Goal: Transaction & Acquisition: Purchase product/service

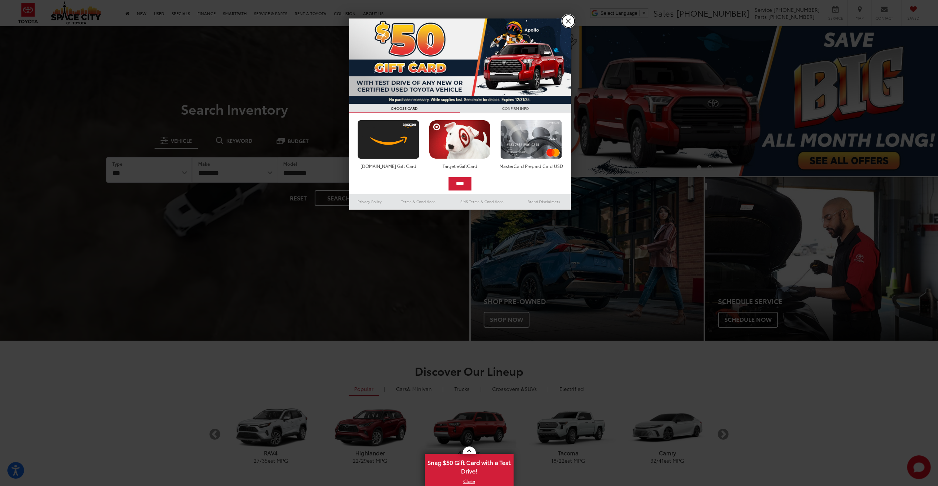
click at [568, 18] on link "X" at bounding box center [568, 21] width 13 height 13
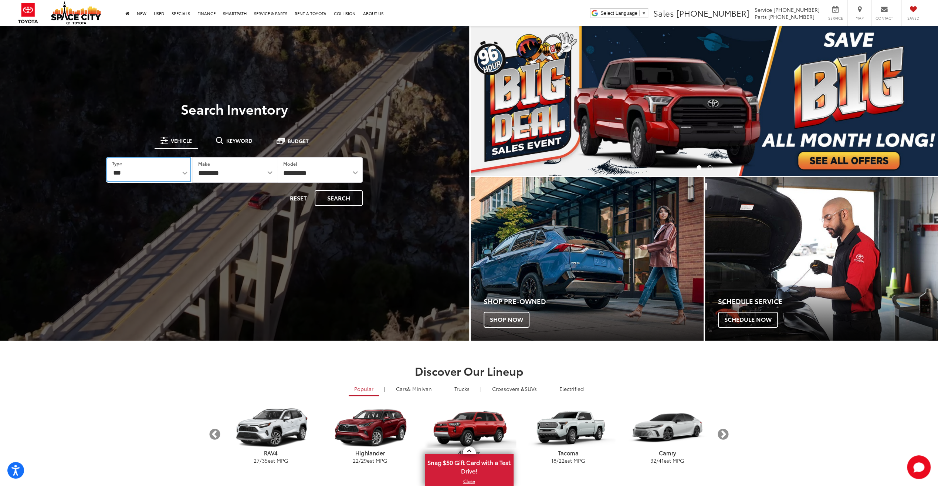
click at [185, 170] on select "*** *** **** *********" at bounding box center [148, 169] width 85 height 25
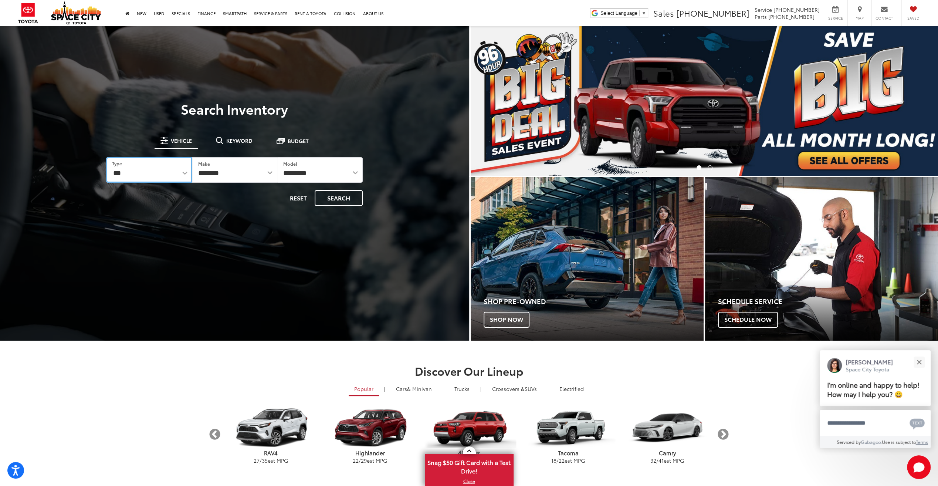
select select "******"
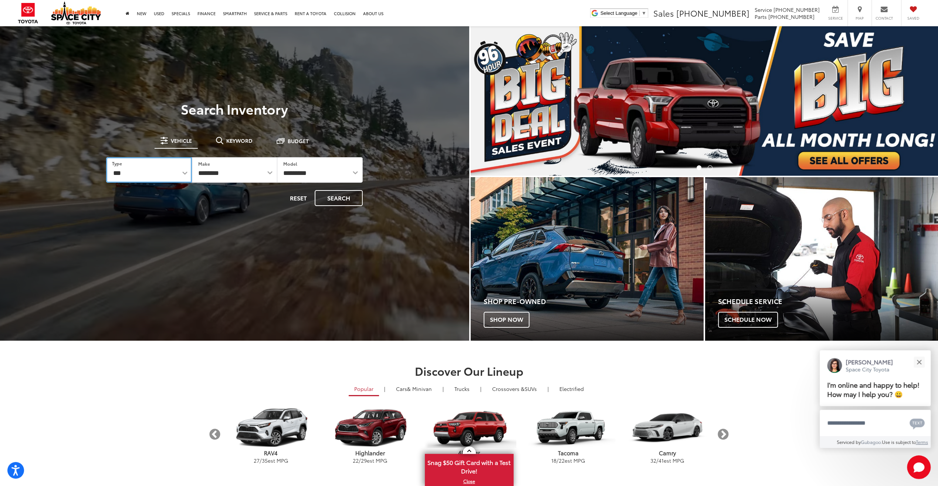
click at [106, 157] on select "*** *** **** *********" at bounding box center [148, 170] width 85 height 26
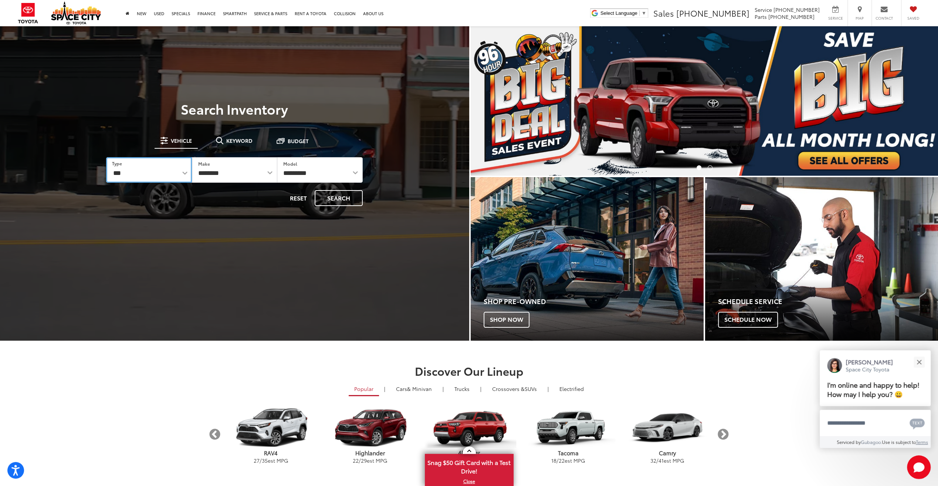
select select "******"
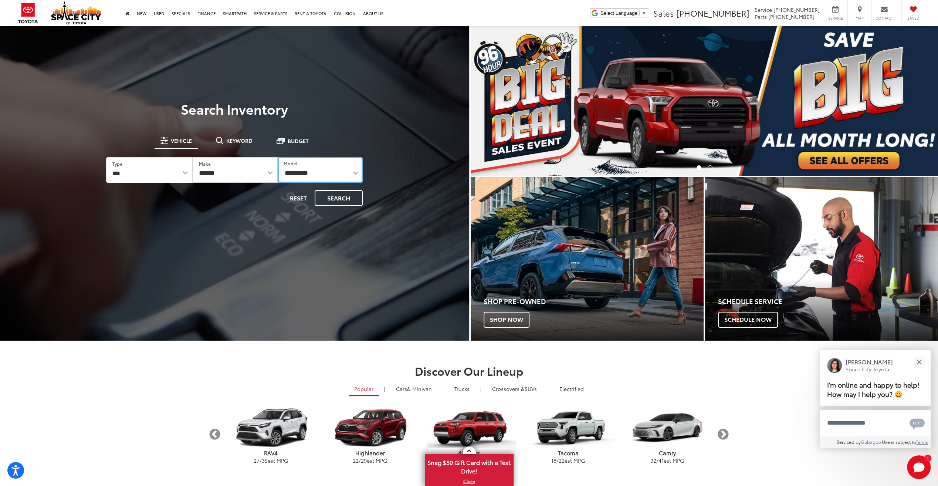
click at [337, 173] on select "**********" at bounding box center [320, 170] width 85 height 26
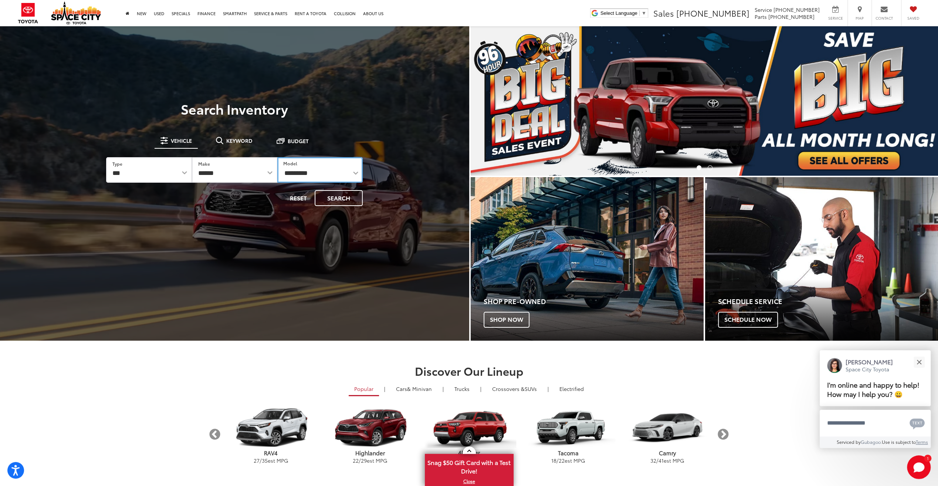
select select "**********"
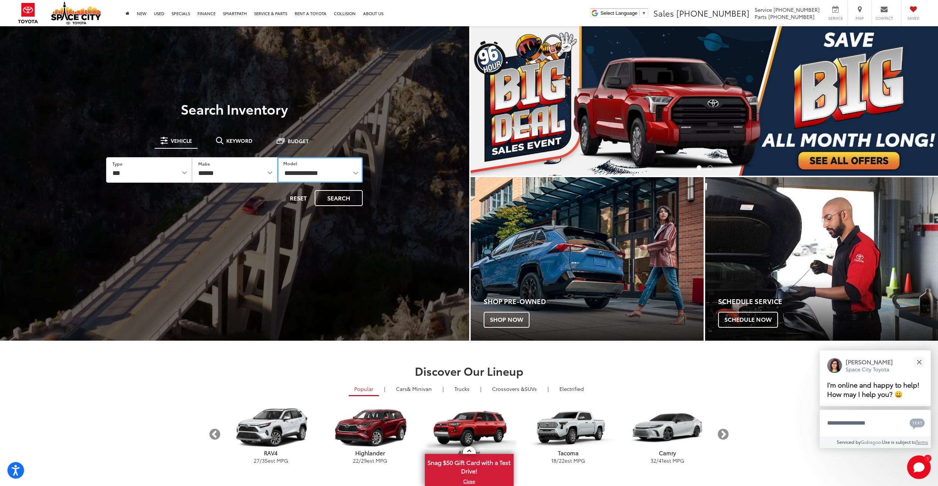
click at [277, 157] on select "**********" at bounding box center [319, 170] width 85 height 26
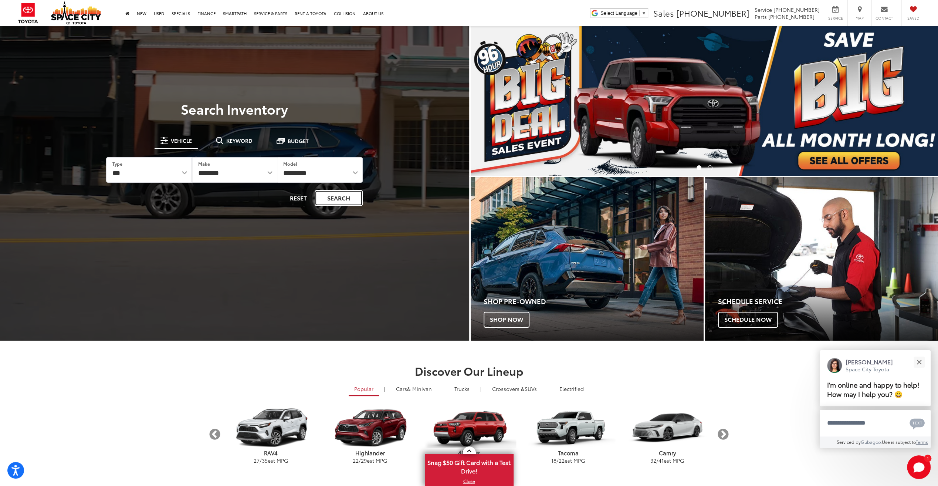
click at [337, 197] on button "Search" at bounding box center [339, 198] width 48 height 16
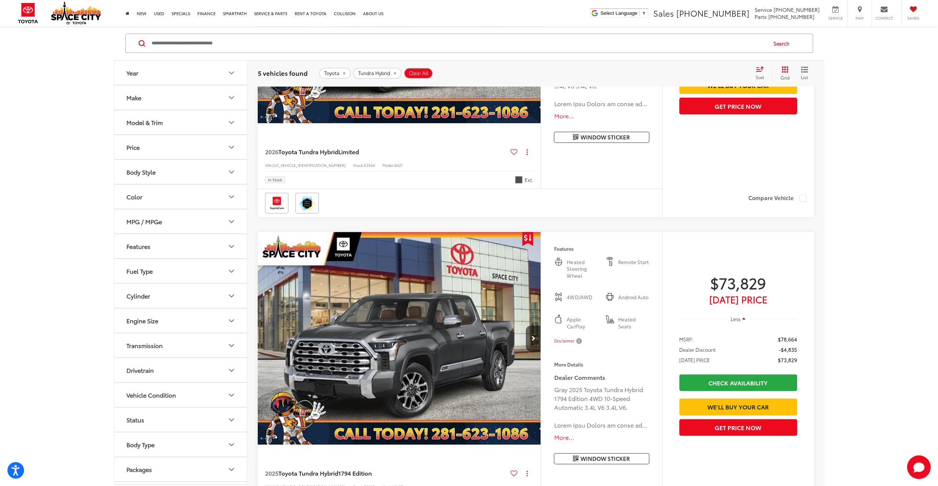
scroll to position [296, 0]
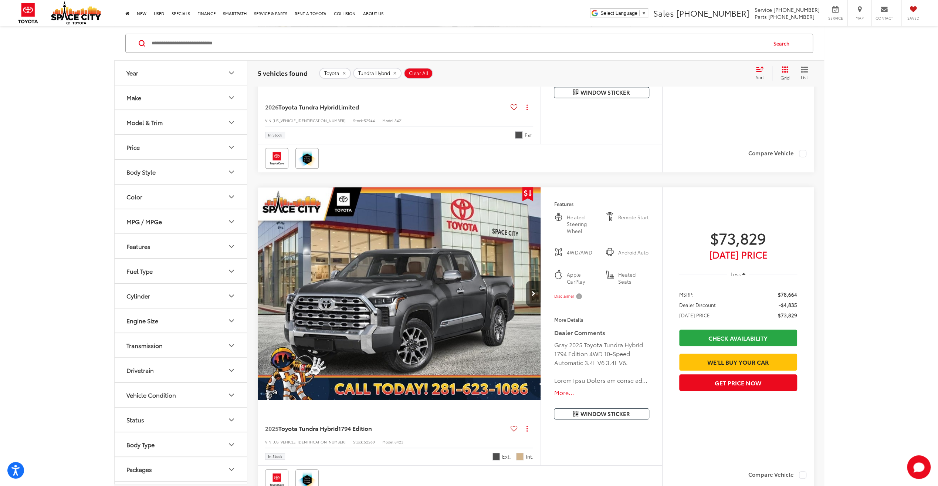
click at [446, 260] on img "2025 Toyota Tundra Hybrid 1794 Edition 0" at bounding box center [399, 293] width 284 height 213
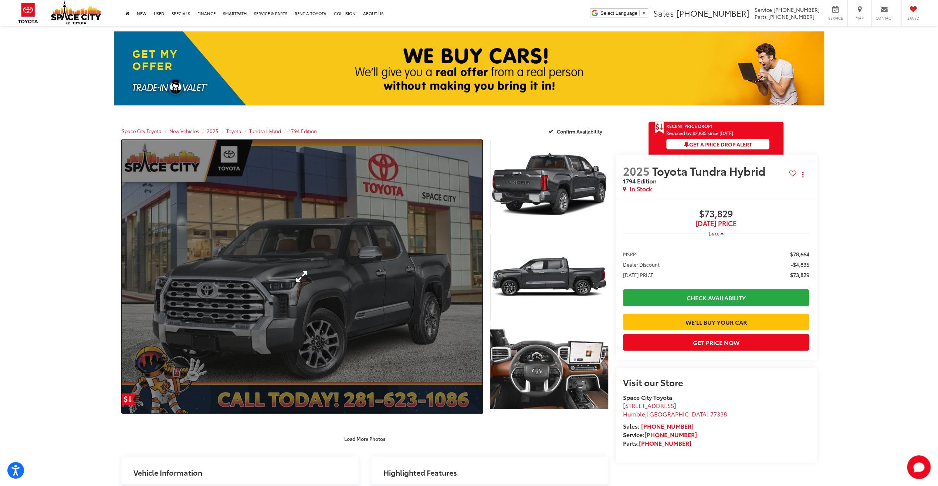
click at [408, 200] on link "Expand Photo 0" at bounding box center [302, 276] width 361 height 273
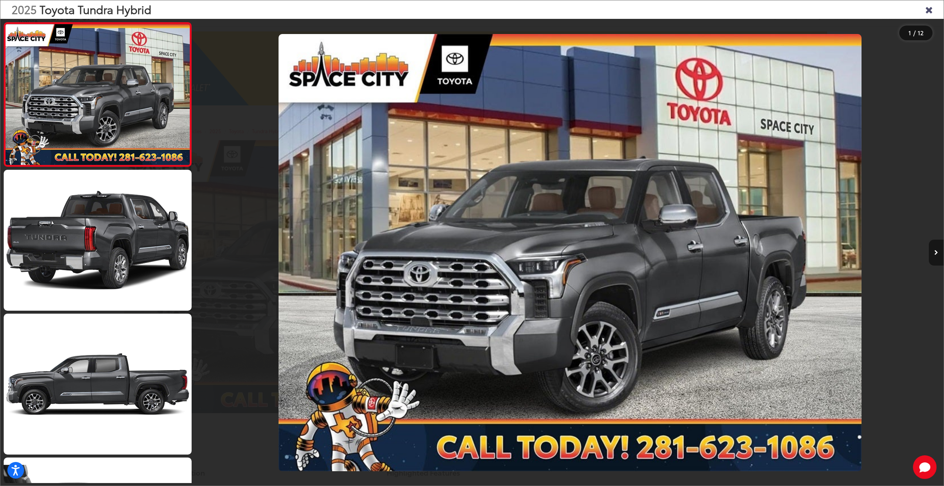
click at [938, 252] on icon "Next image" at bounding box center [936, 252] width 4 height 5
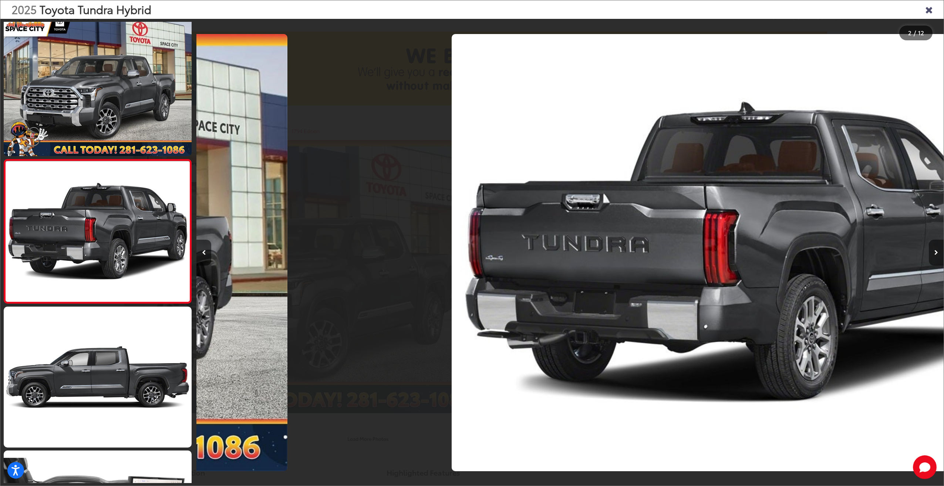
scroll to position [0, 747]
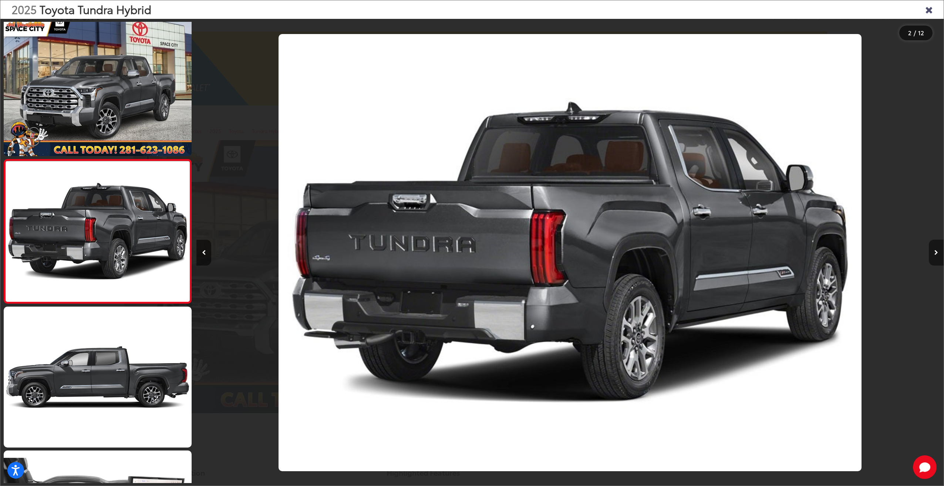
click at [938, 252] on button "Next image" at bounding box center [936, 253] width 15 height 26
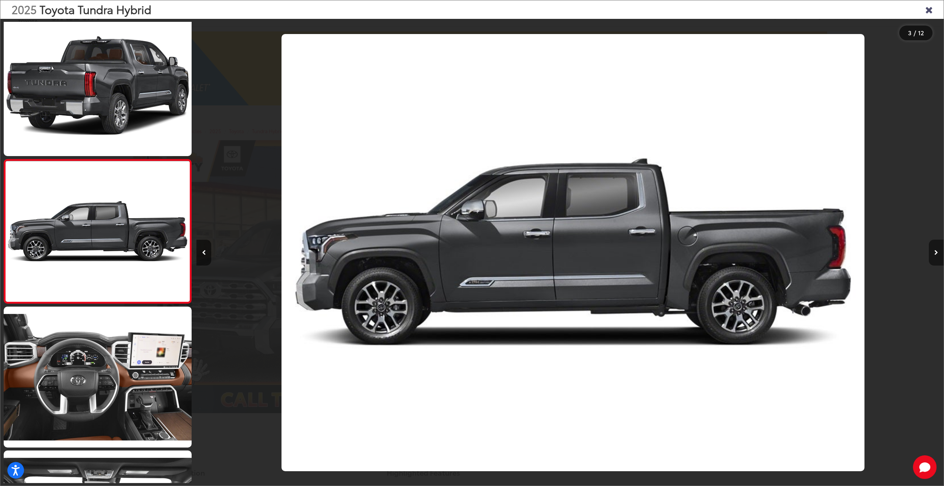
scroll to position [0, 1495]
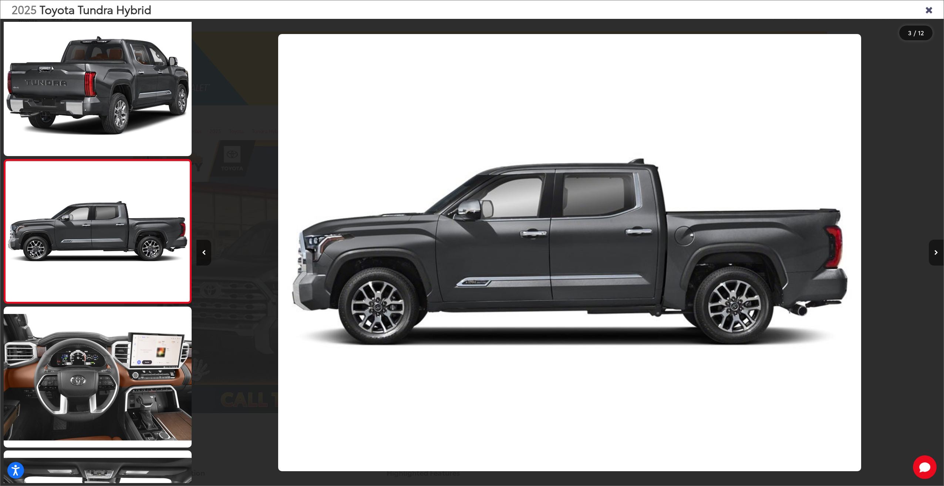
click at [938, 252] on button "Next image" at bounding box center [936, 253] width 15 height 26
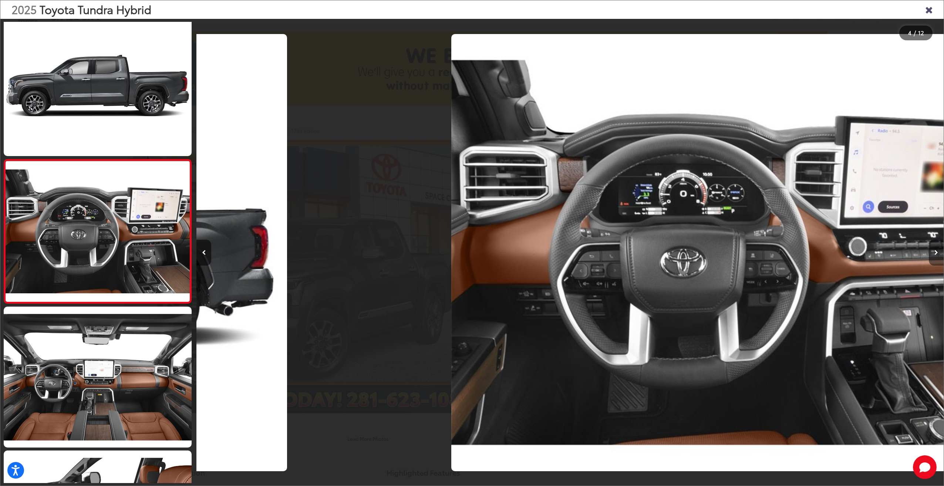
scroll to position [0, 2242]
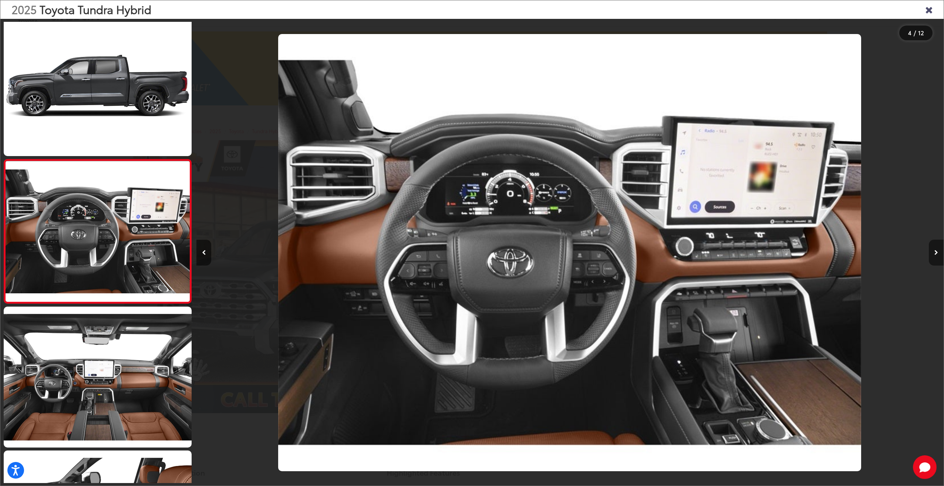
click at [938, 255] on button "Next image" at bounding box center [936, 253] width 15 height 26
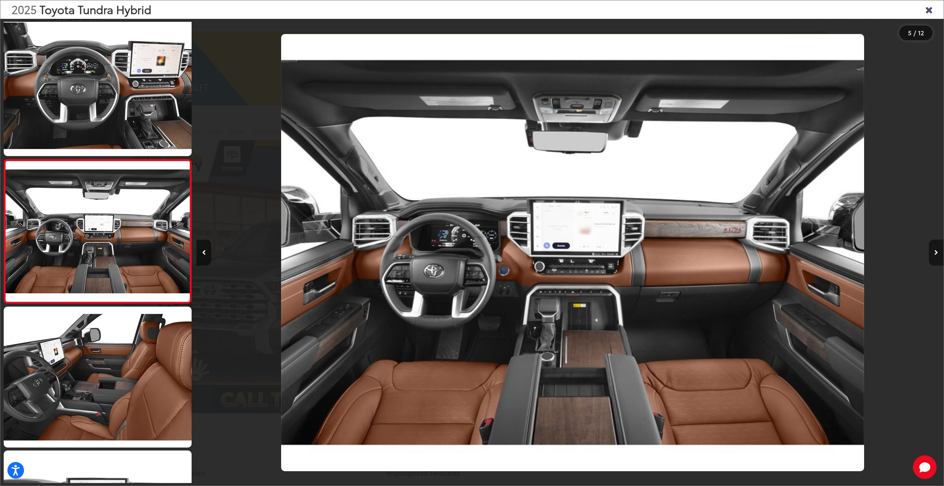
scroll to position [0, 2990]
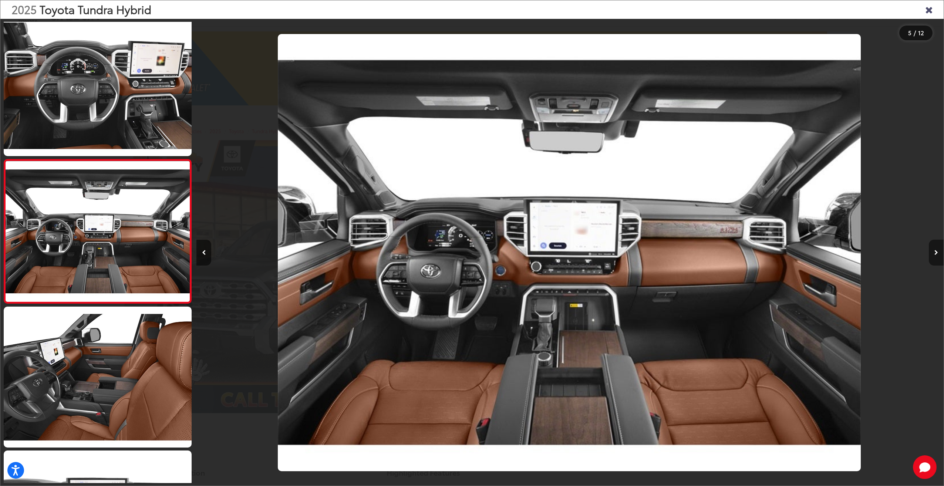
click at [938, 255] on button "Next image" at bounding box center [936, 253] width 15 height 26
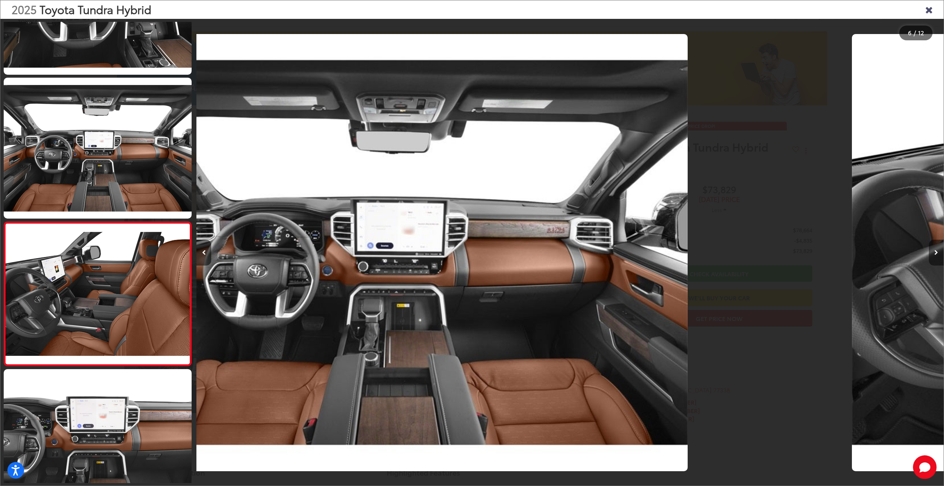
scroll to position [0, 0]
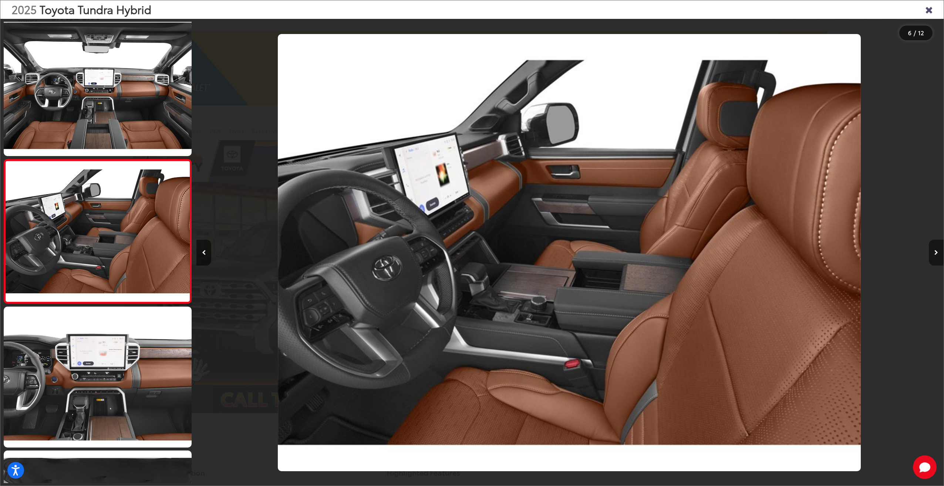
click at [938, 255] on button "Next image" at bounding box center [936, 253] width 15 height 26
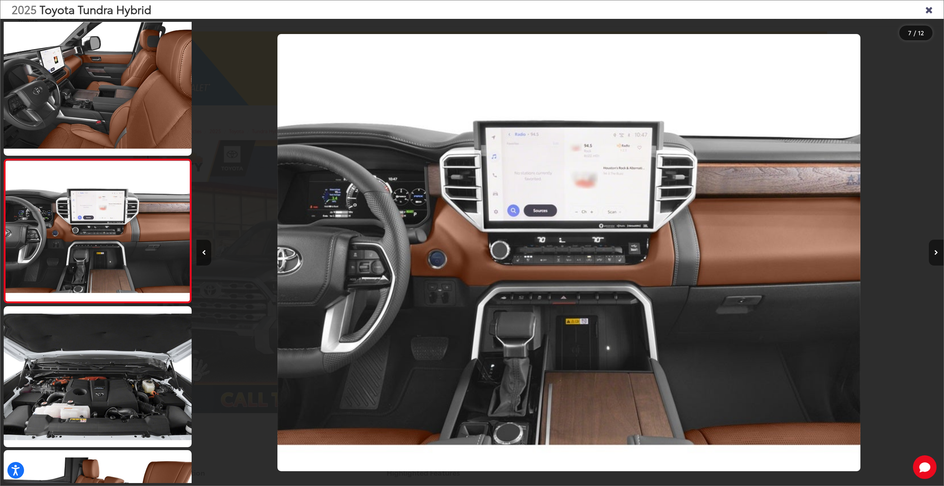
click at [938, 255] on button "Next image" at bounding box center [936, 253] width 15 height 26
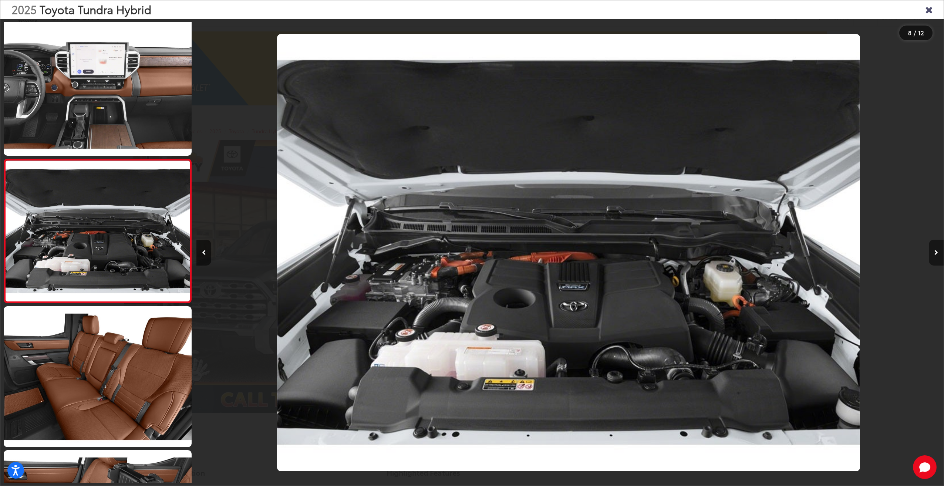
click at [938, 255] on button "Next image" at bounding box center [936, 253] width 15 height 26
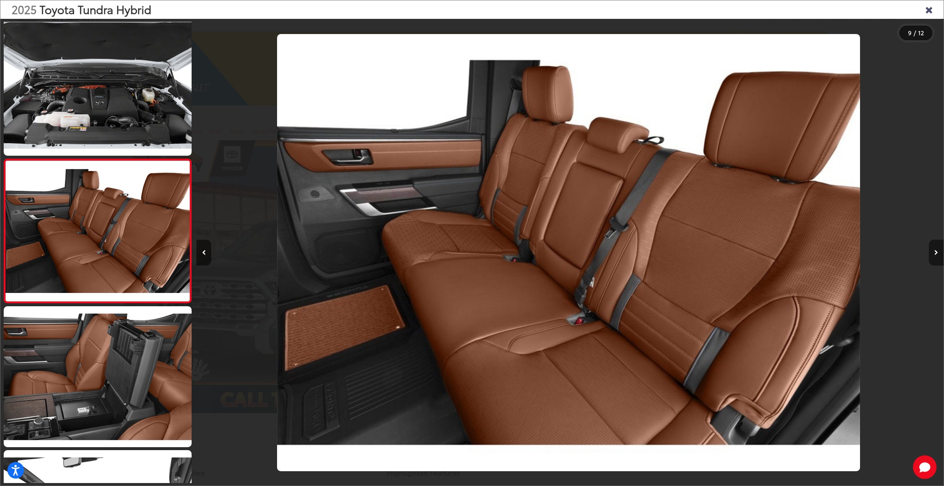
click at [938, 255] on button "Next image" at bounding box center [936, 253] width 15 height 26
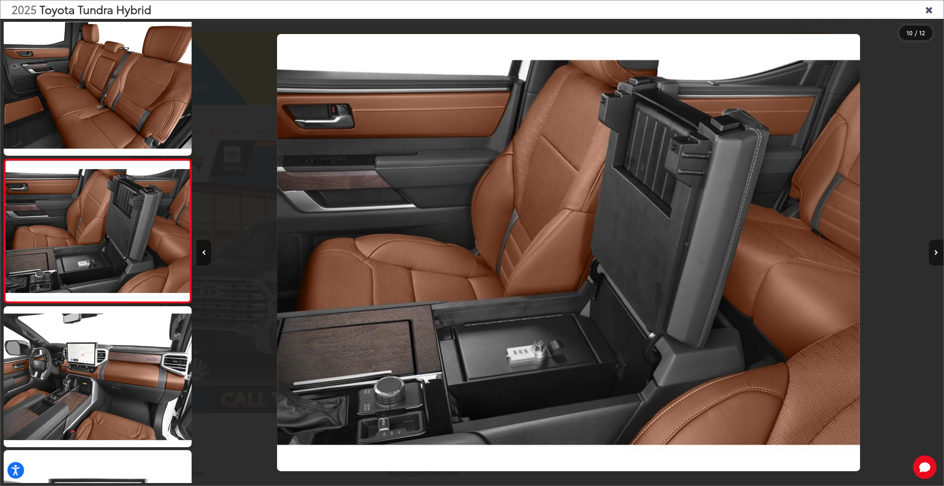
click at [936, 249] on button "Next image" at bounding box center [936, 253] width 15 height 26
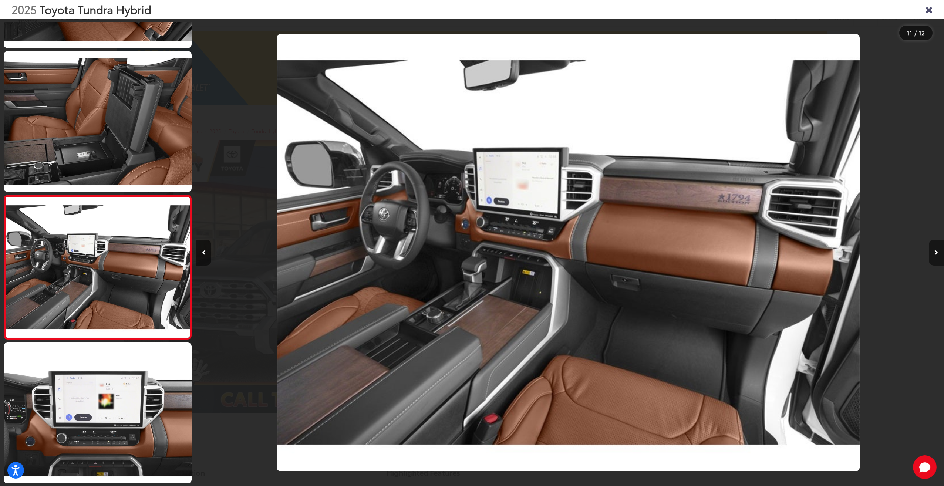
click at [936, 249] on button "Next image" at bounding box center [936, 253] width 15 height 26
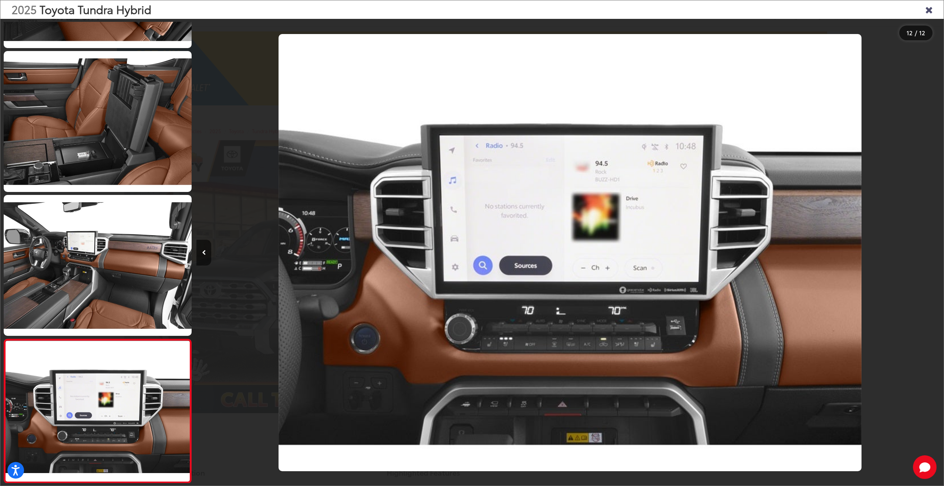
click at [936, 249] on div at bounding box center [850, 253] width 187 height 468
click at [926, 15] on div "2025 Toyota Tundra Hybrid" at bounding box center [471, 9] width 943 height 18
click at [927, 13] on icon "Close gallery" at bounding box center [928, 9] width 7 height 10
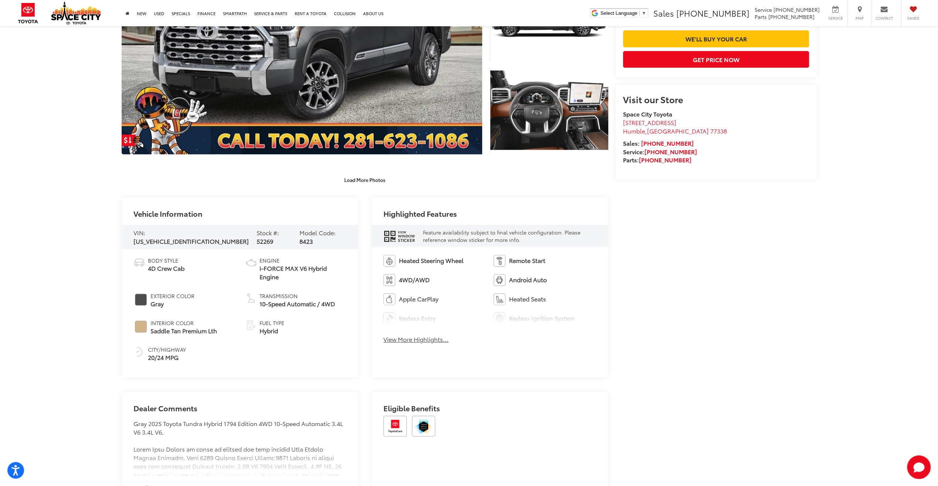
click at [178, 363] on div "Body Style 4D Crew Cab Exterior Color Gray Interior Color Saddle Tan Premium Lt…" at bounding box center [240, 313] width 237 height 128
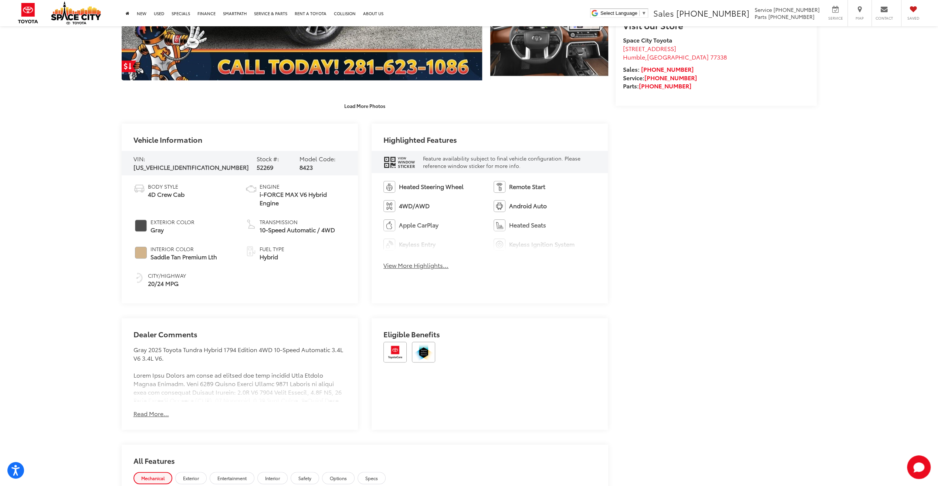
click at [157, 412] on button "Read More..." at bounding box center [152, 413] width 36 height 9
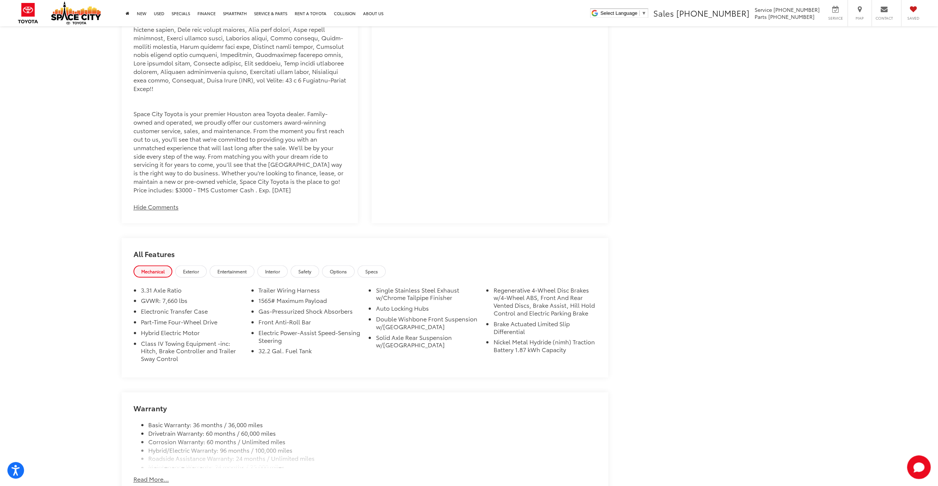
scroll to position [925, 0]
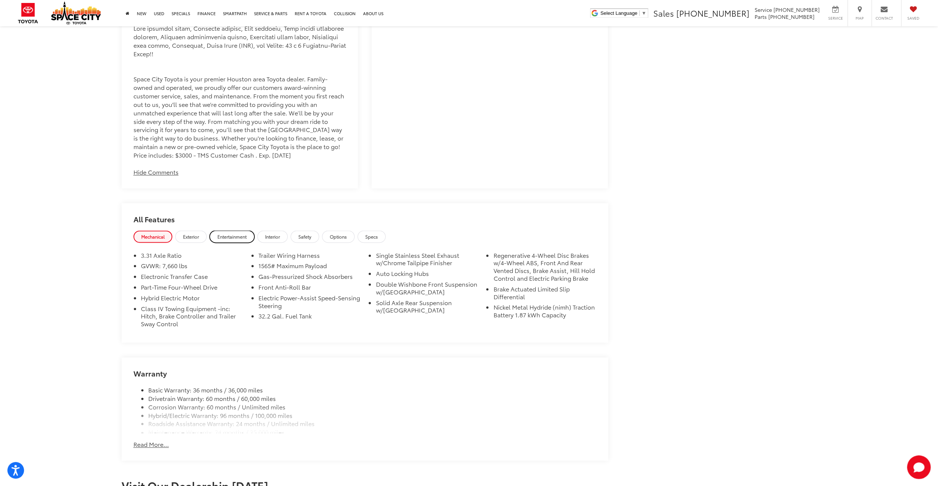
click at [241, 233] on span "Entertainment" at bounding box center [232, 236] width 29 height 6
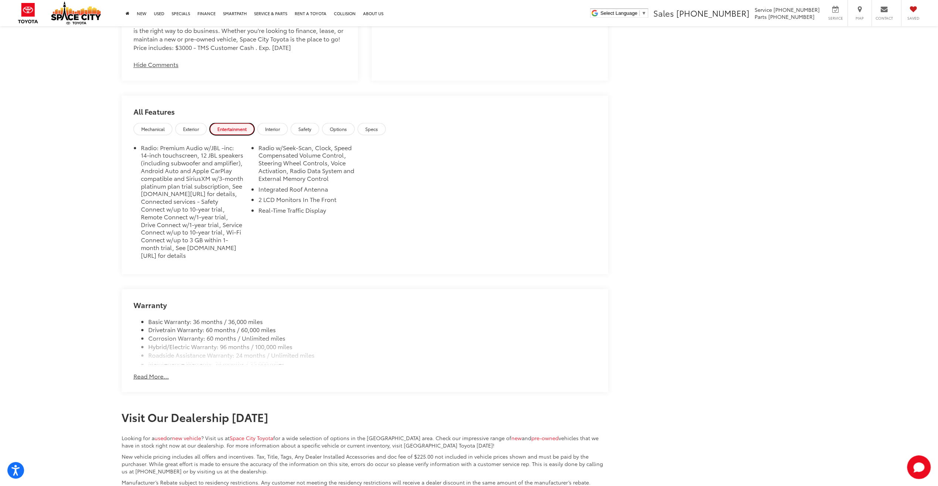
scroll to position [1036, 0]
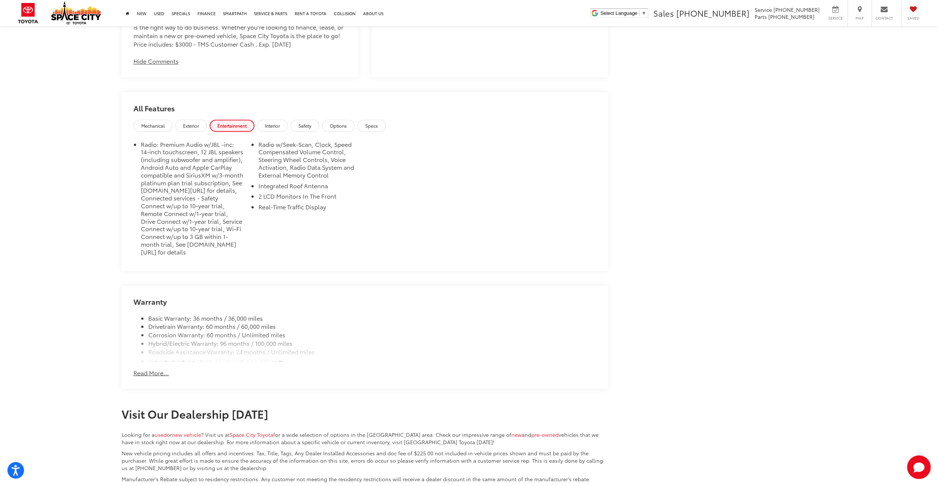
click at [157, 372] on button "Read More..." at bounding box center [152, 372] width 36 height 9
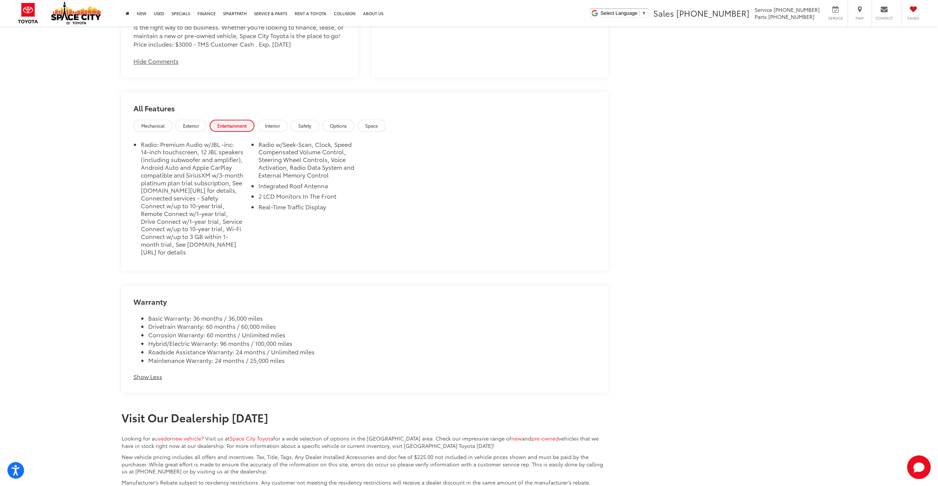
click at [151, 374] on button "Show Less" at bounding box center [148, 376] width 29 height 9
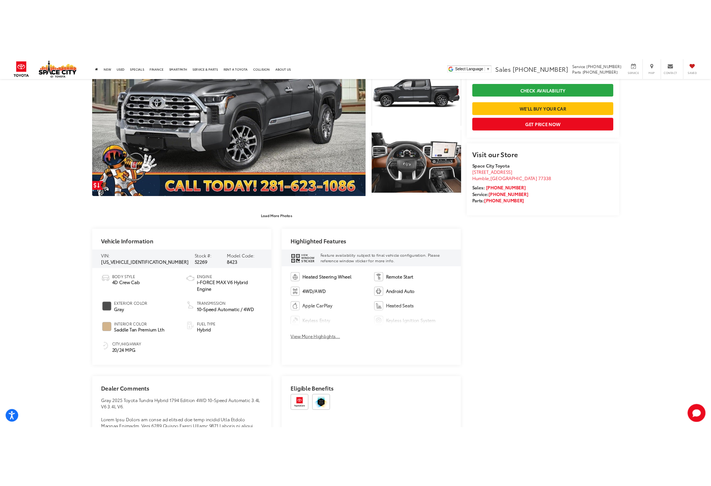
scroll to position [185, 0]
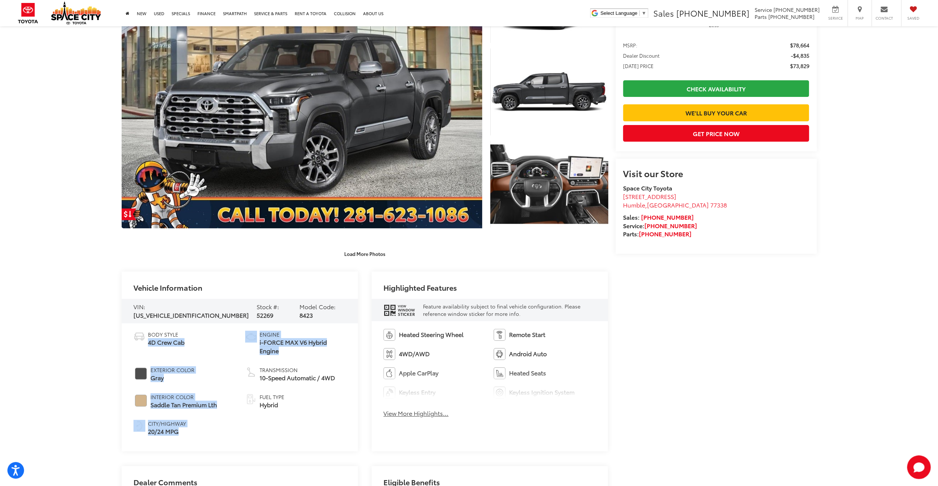
drag, startPoint x: 237, startPoint y: 334, endPoint x: 310, endPoint y: 347, distance: 74.7
click at [310, 347] on ul "Body Style 4D Crew Cab Exterior Color Gray Interior Color Saddle Tan Premium Lt…" at bounding box center [240, 383] width 213 height 105
click at [310, 348] on span "i-FORCE MAX V6 Hybrid Engine" at bounding box center [303, 346] width 87 height 17
click at [316, 358] on ul "Body Style 4D Crew Cab Exterior Color Gray Interior Color Saddle Tan Premium Lt…" at bounding box center [240, 383] width 213 height 105
drag, startPoint x: 295, startPoint y: 350, endPoint x: 255, endPoint y: 336, distance: 42.2
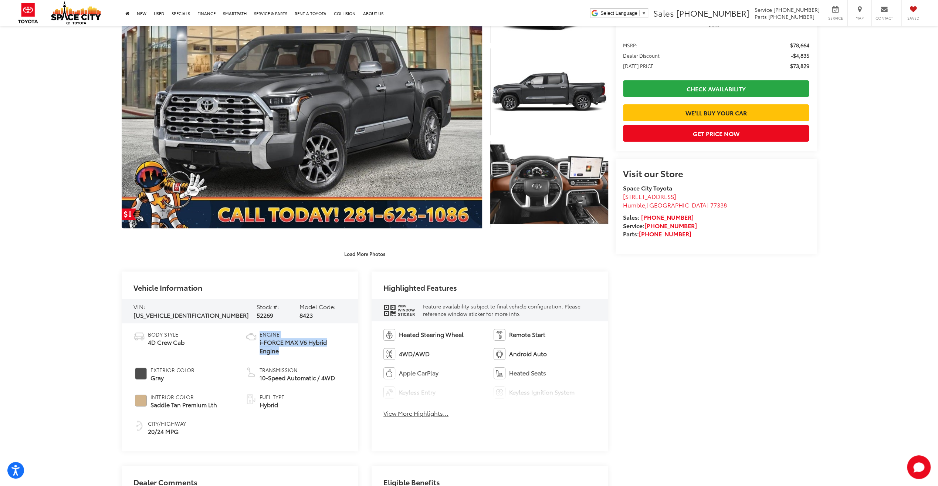
click at [255, 336] on li "Engine i-FORCE MAX V6 Hybrid Engine" at bounding box center [295, 343] width 101 height 24
drag, startPoint x: 255, startPoint y: 336, endPoint x: 266, endPoint y: 338, distance: 10.5
copy li "Engine i-FORCE MAX V6 Hybrid Engine"
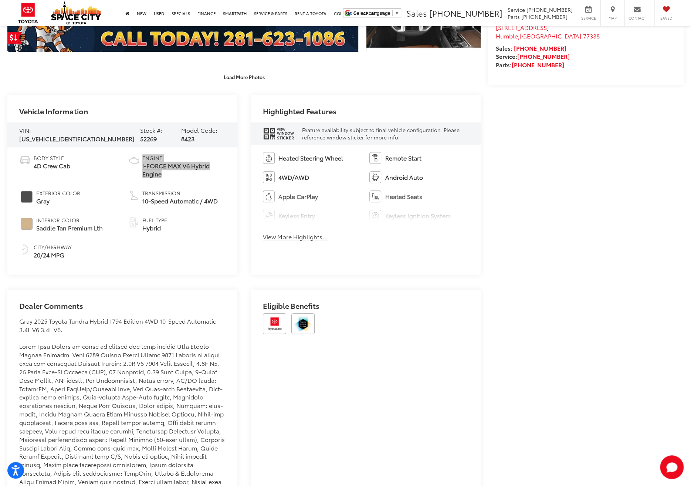
scroll to position [360, 0]
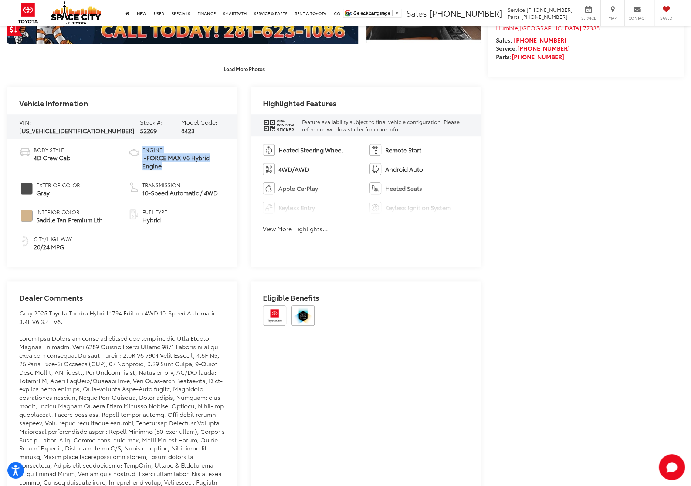
click at [670, 462] on icon "Start Chat" at bounding box center [672, 467] width 24 height 24
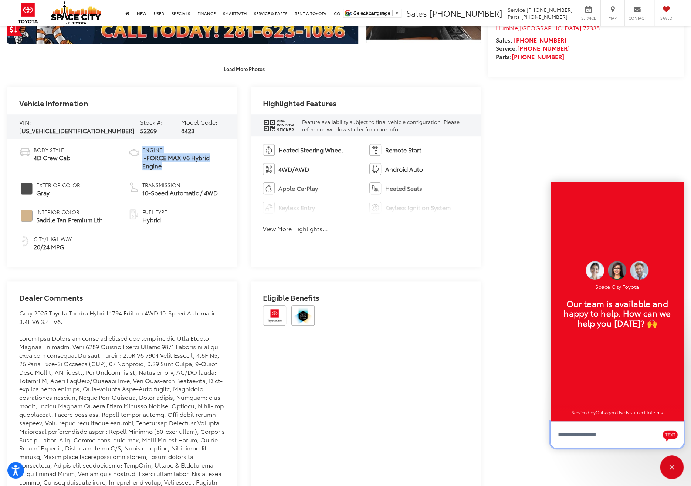
scroll to position [9, 0]
click at [622, 435] on textarea "Type your message" at bounding box center [617, 434] width 133 height 27
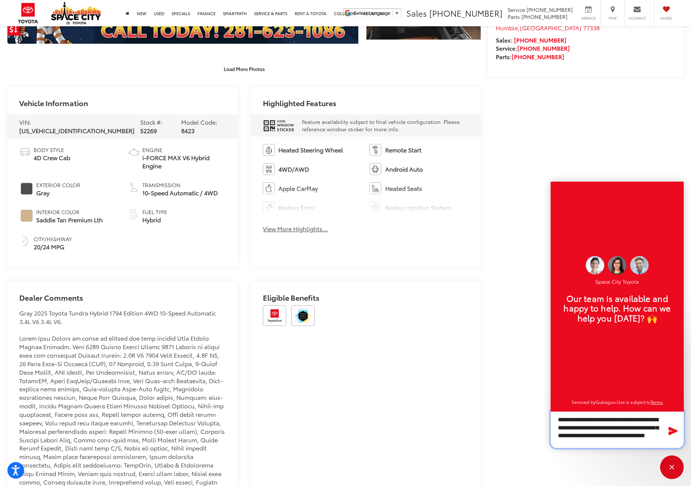
scroll to position [13, 0]
type textarea "**********"
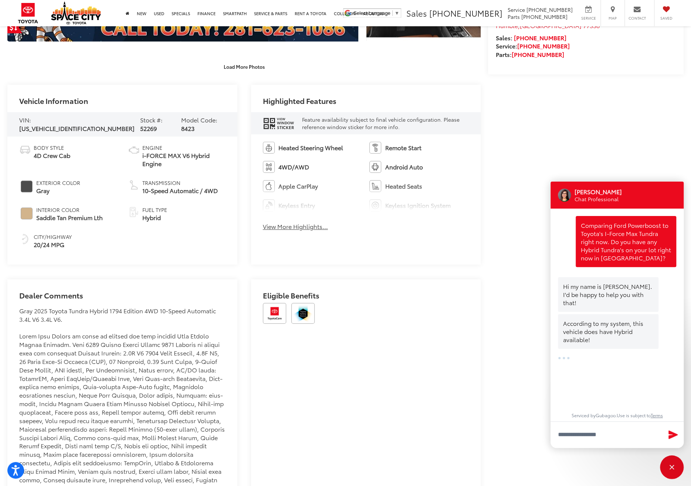
scroll to position [471, 0]
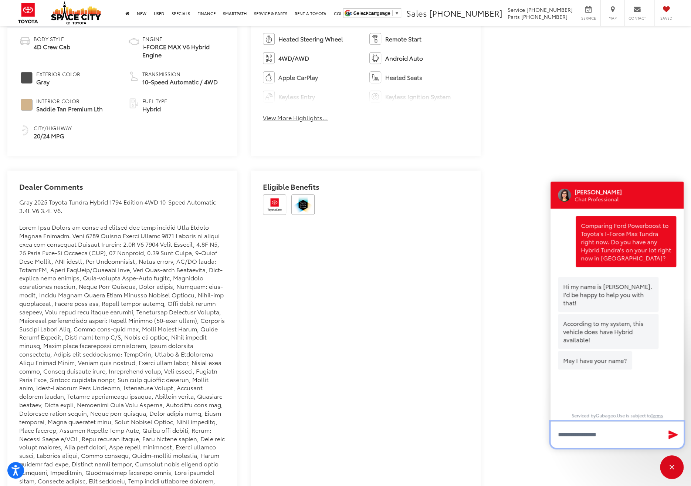
click at [589, 438] on input "Type your message" at bounding box center [617, 434] width 133 height 27
type input "*****"
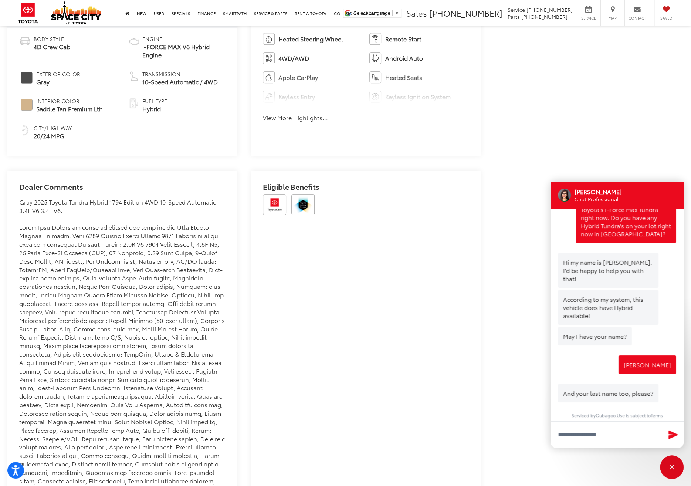
scroll to position [24, 0]
click at [621, 435] on input "Type your message" at bounding box center [617, 434] width 133 height 27
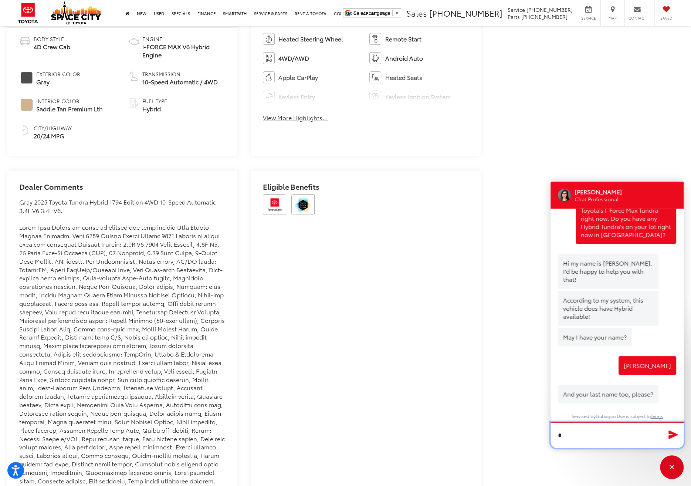
scroll to position [23, 0]
type input "*******"
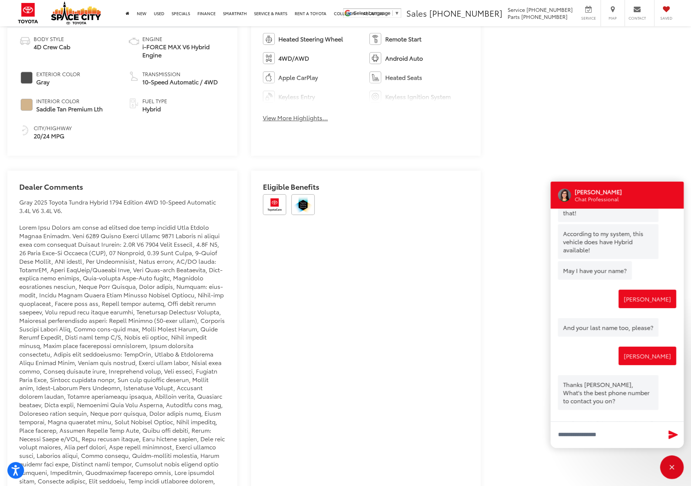
scroll to position [97, 0]
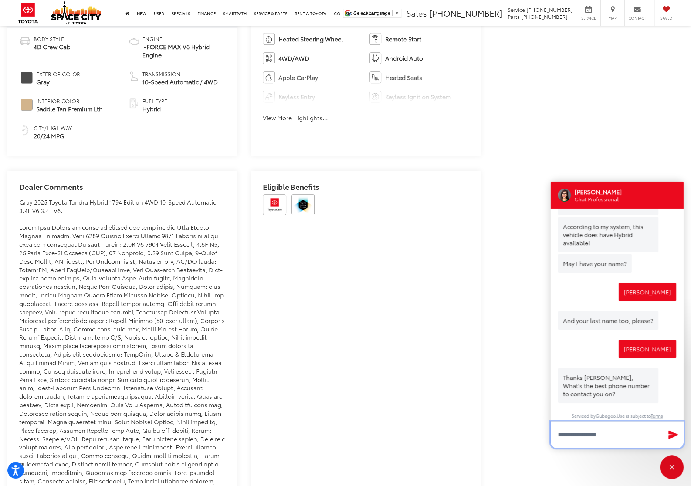
click at [613, 431] on input "Type your message" at bounding box center [617, 434] width 133 height 27
type input "**********"
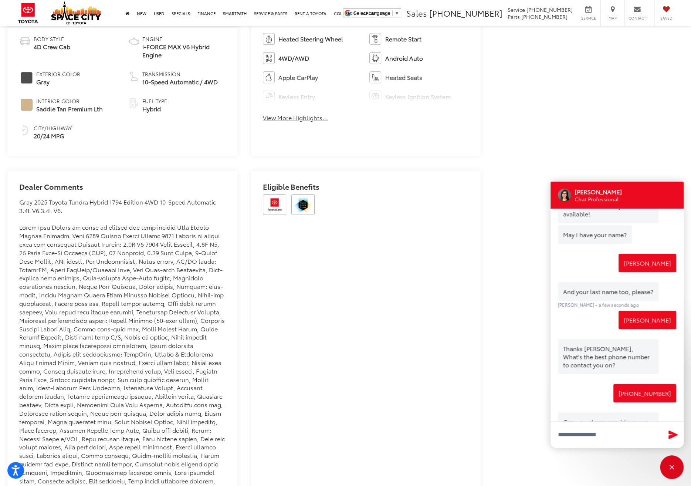
scroll to position [162, 0]
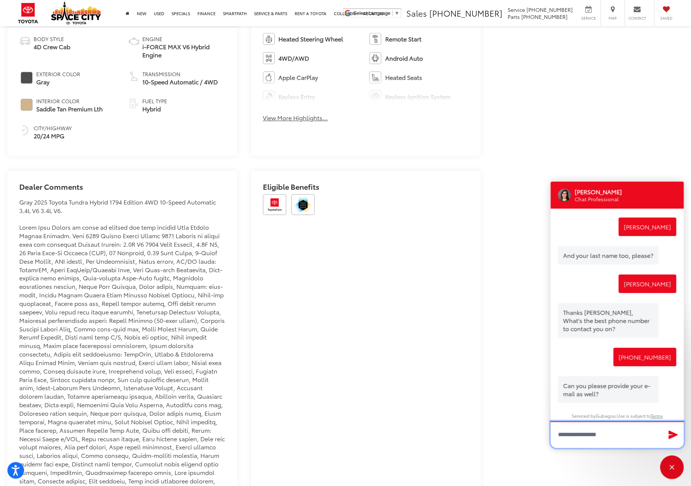
click at [597, 436] on input "Type your message" at bounding box center [617, 434] width 133 height 27
type input "*******"
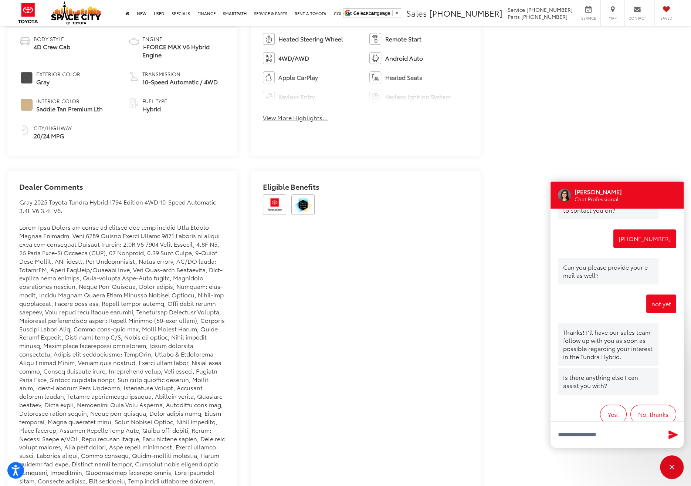
scroll to position [311, 0]
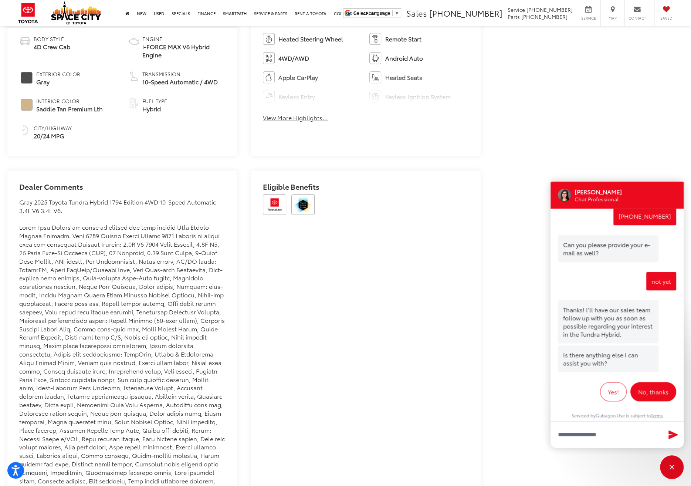
click at [646, 394] on button "No, thanks" at bounding box center [654, 391] width 46 height 19
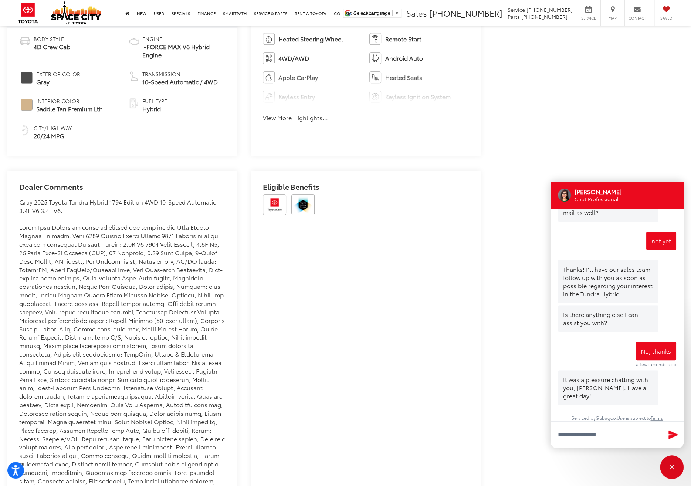
scroll to position [345, 0]
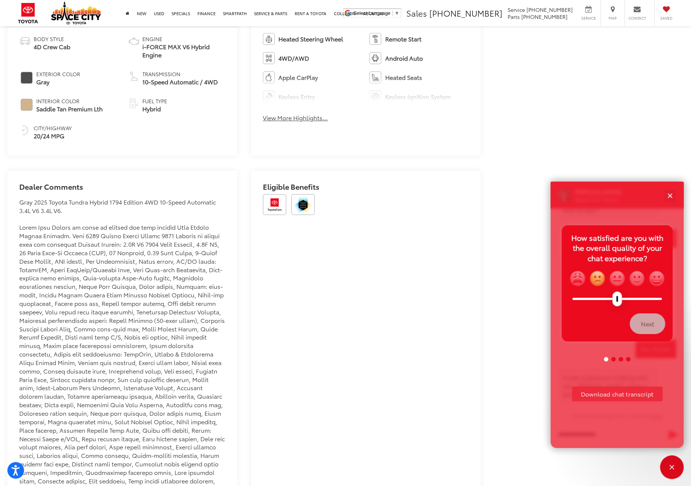
click at [599, 283] on img "slightly frowning" at bounding box center [597, 278] width 17 height 17
click at [652, 320] on button "Next" at bounding box center [648, 323] width 36 height 21
click at [658, 279] on img "grinning" at bounding box center [656, 278] width 17 height 17
click at [650, 321] on button "Next" at bounding box center [648, 323] width 36 height 21
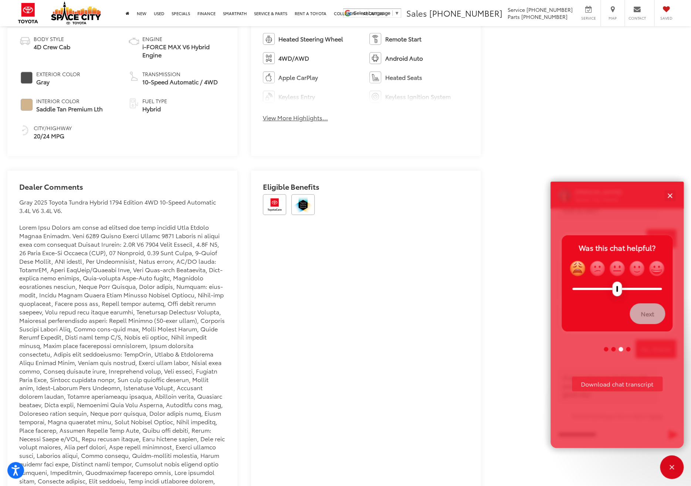
click at [579, 268] on img "weary" at bounding box center [577, 268] width 17 height 17
click at [642, 306] on button "Next" at bounding box center [648, 313] width 36 height 21
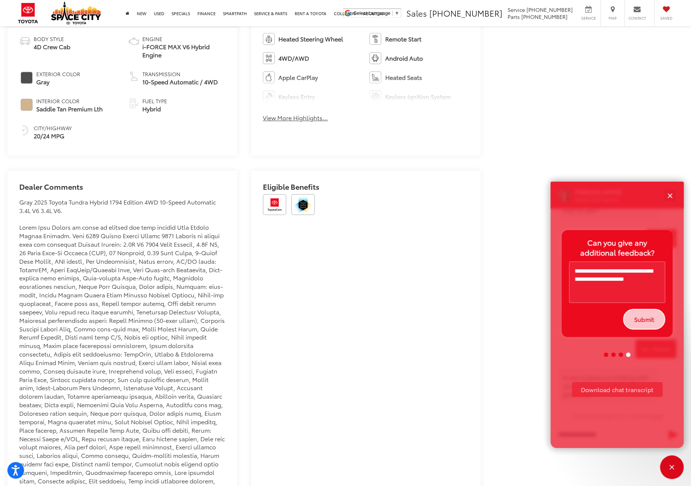
type textarea "**********"
click at [648, 316] on button "Submit" at bounding box center [644, 319] width 42 height 21
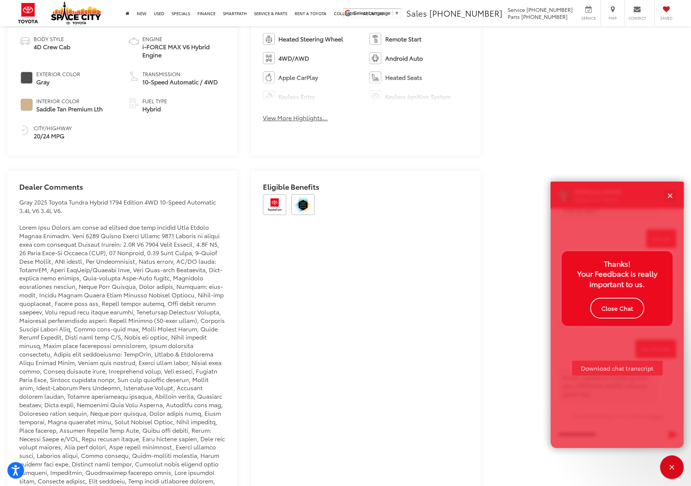
click at [628, 302] on button "Close Chat" at bounding box center [617, 308] width 54 height 21
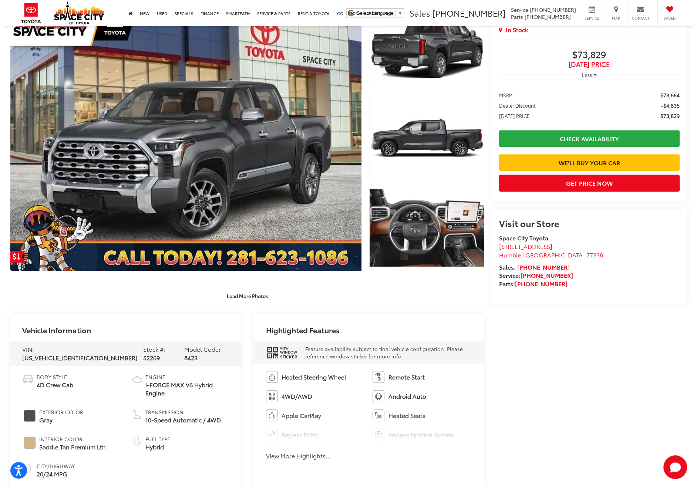
scroll to position [101, 0]
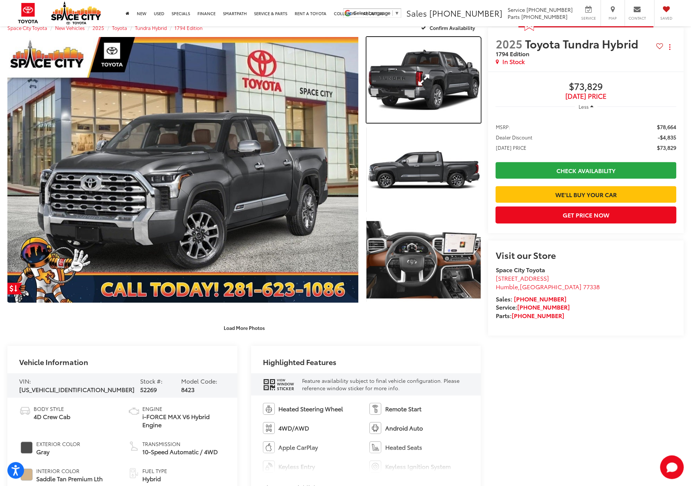
click at [436, 91] on link "Expand Photo 1" at bounding box center [424, 80] width 115 height 86
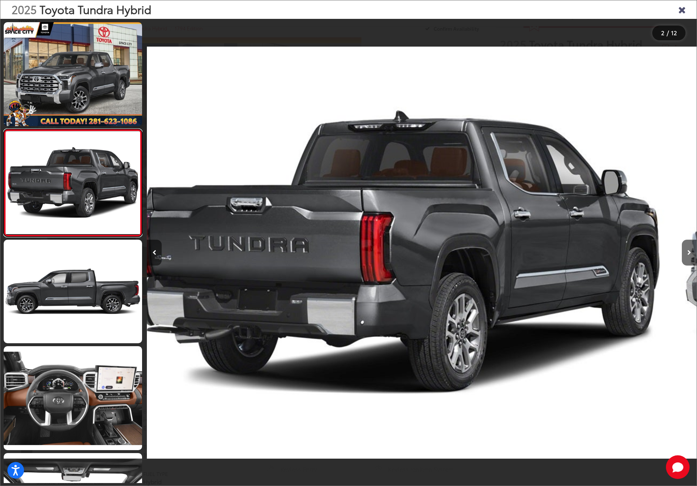
scroll to position [0, 550]
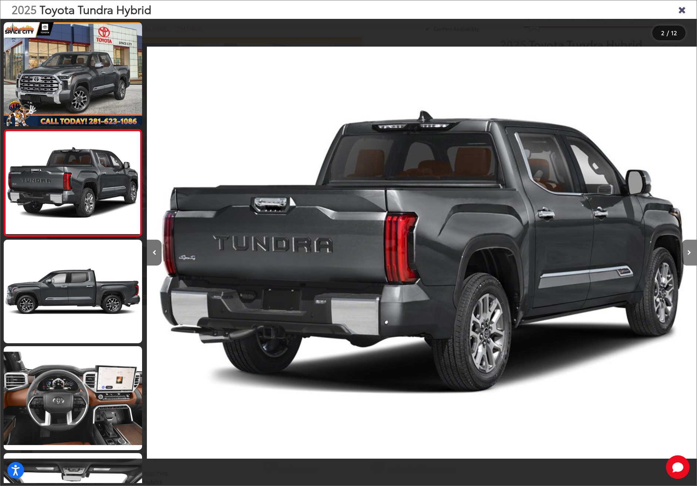
click at [687, 252] on icon "Next image" at bounding box center [689, 252] width 4 height 5
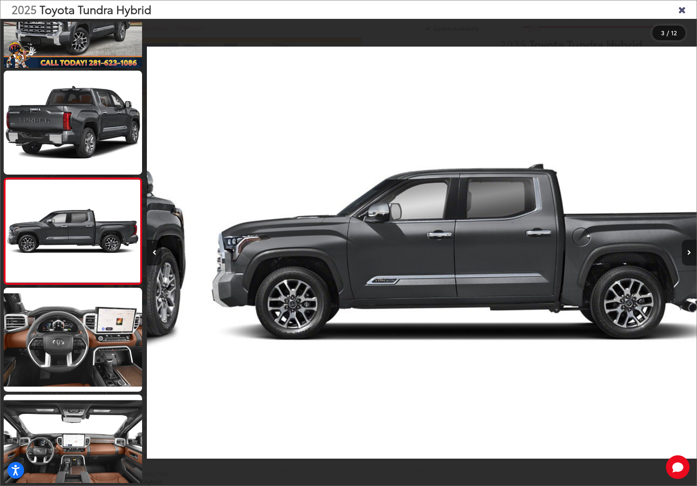
scroll to position [0, 1099]
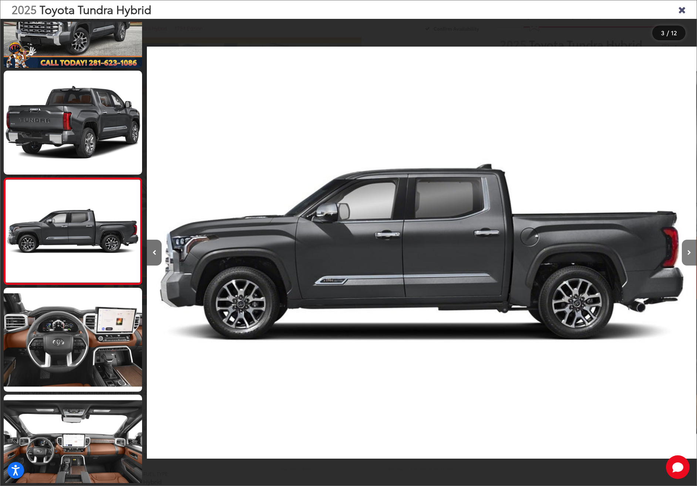
click at [687, 252] on icon "Next image" at bounding box center [689, 252] width 4 height 5
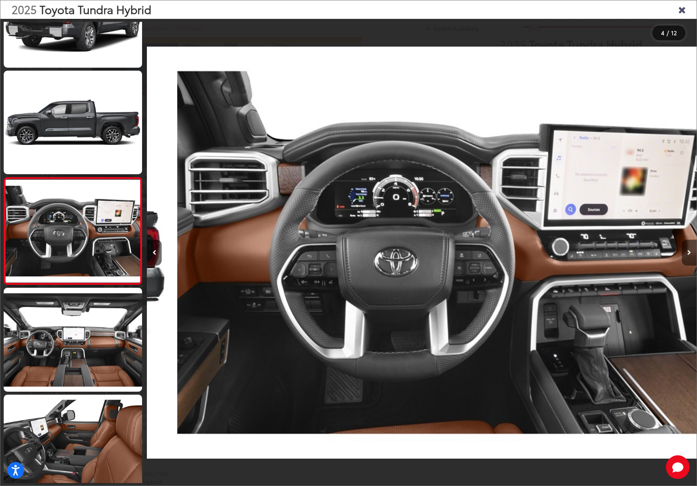
scroll to position [0, 1649]
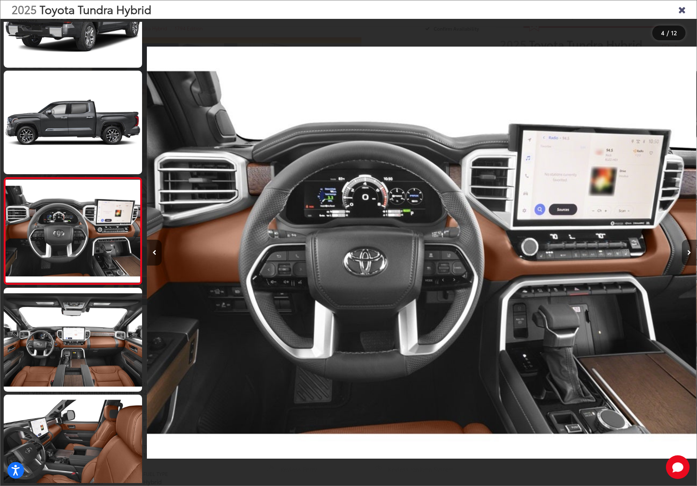
click at [687, 252] on icon "Next image" at bounding box center [689, 252] width 4 height 5
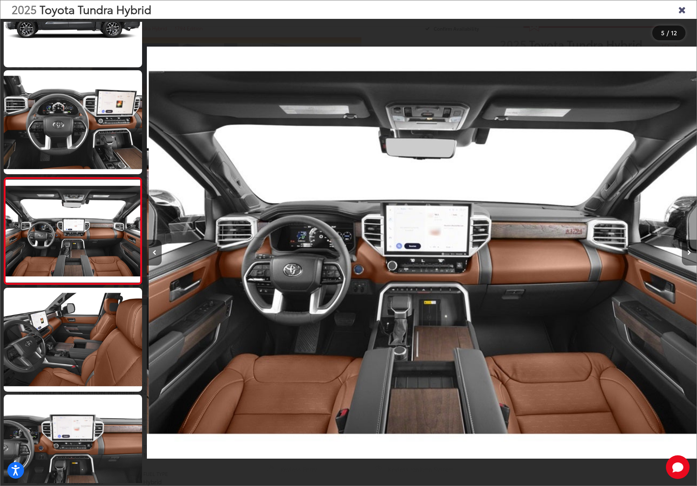
scroll to position [0, 2199]
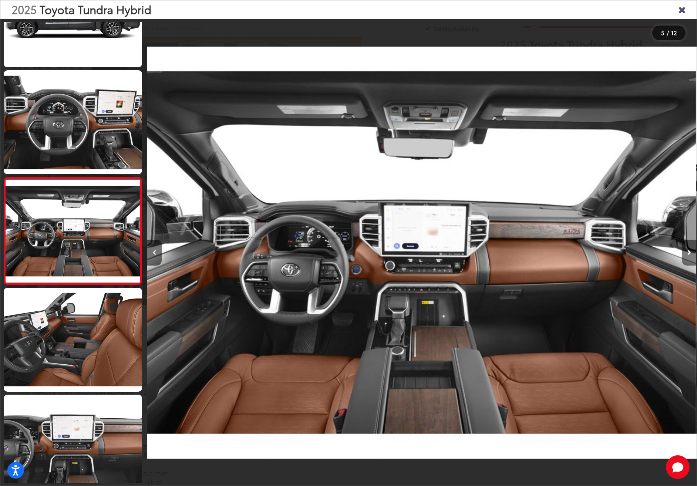
click at [687, 252] on icon "Next image" at bounding box center [689, 252] width 4 height 5
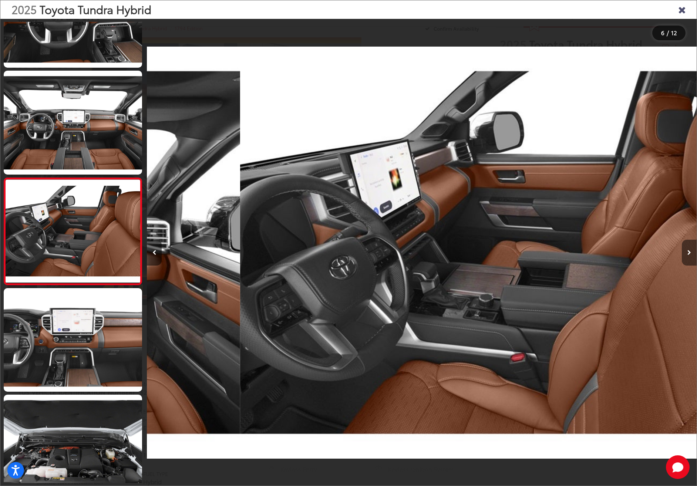
scroll to position [0, 2748]
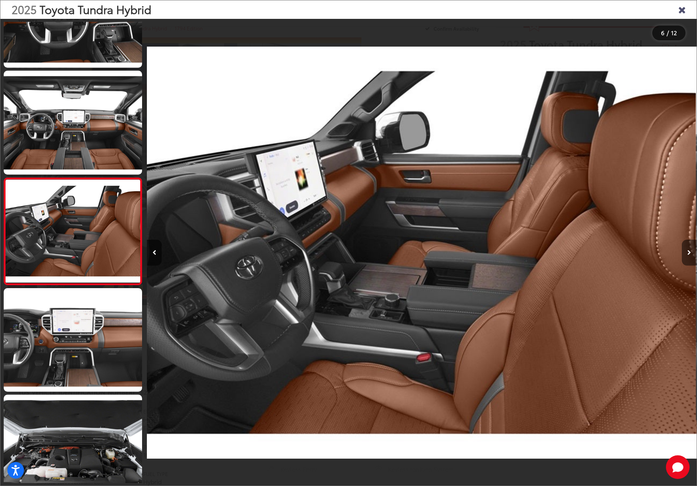
click at [687, 252] on icon "Next image" at bounding box center [689, 252] width 4 height 5
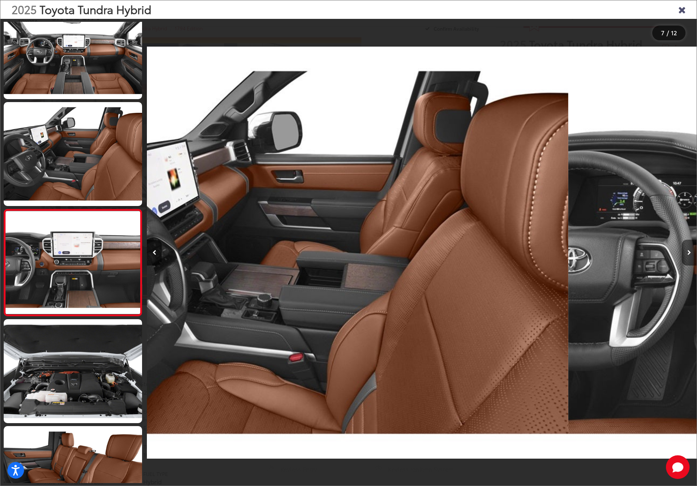
scroll to position [485, 0]
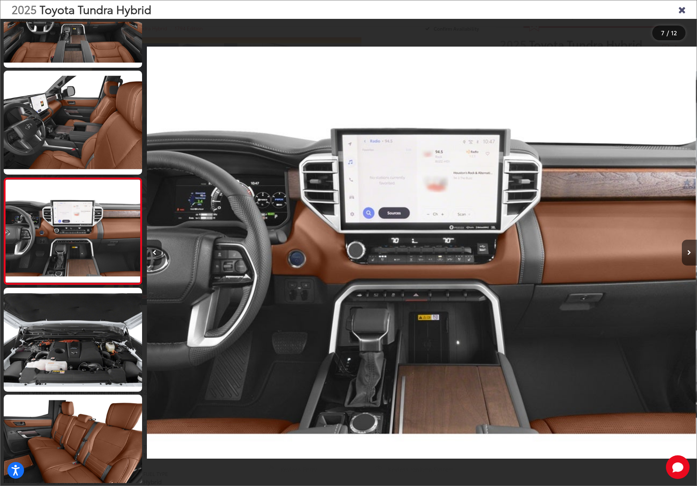
click at [681, 249] on div at bounding box center [627, 253] width 137 height 468
click at [694, 256] on button "Next image" at bounding box center [689, 253] width 15 height 26
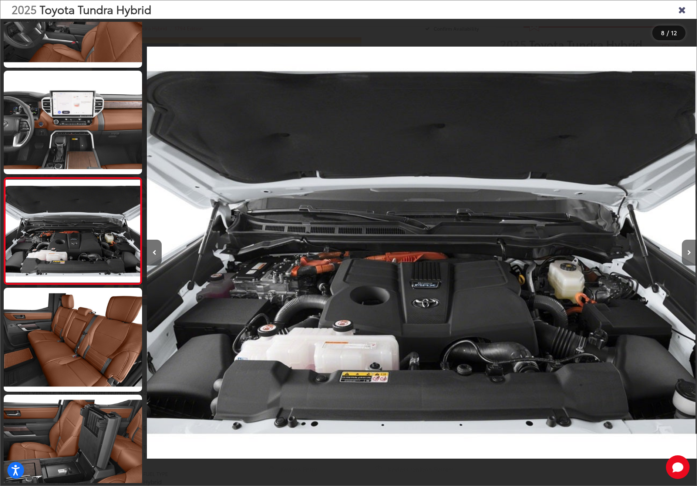
click at [694, 256] on button "Next image" at bounding box center [689, 253] width 15 height 26
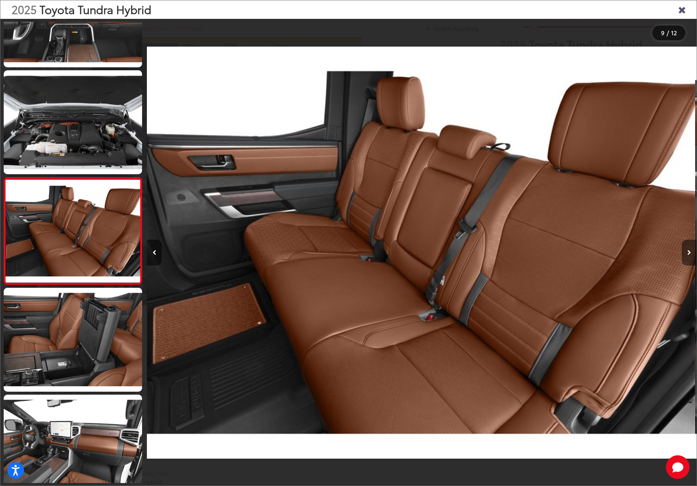
click at [694, 256] on button "Next image" at bounding box center [689, 253] width 15 height 26
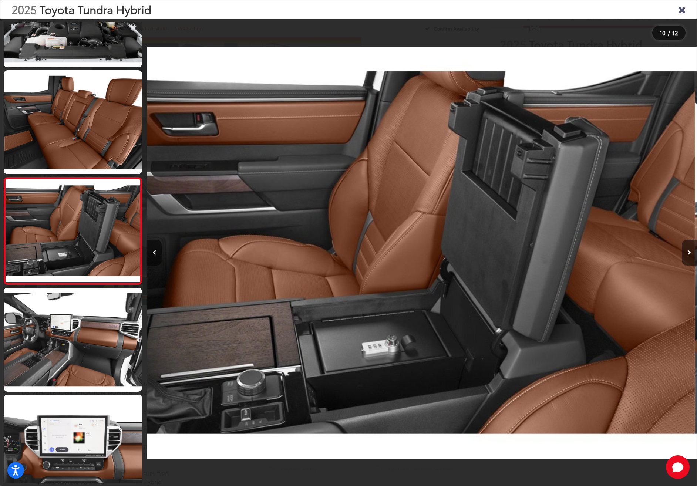
click at [685, 255] on button "Next image" at bounding box center [689, 253] width 15 height 26
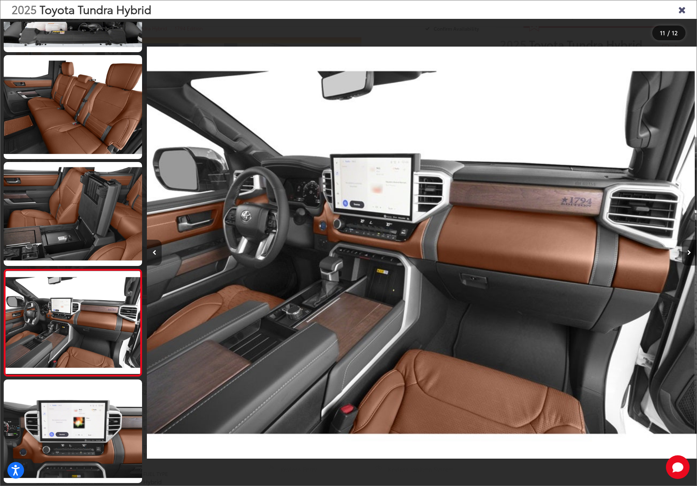
click at [153, 255] on button "Previous image" at bounding box center [154, 253] width 15 height 26
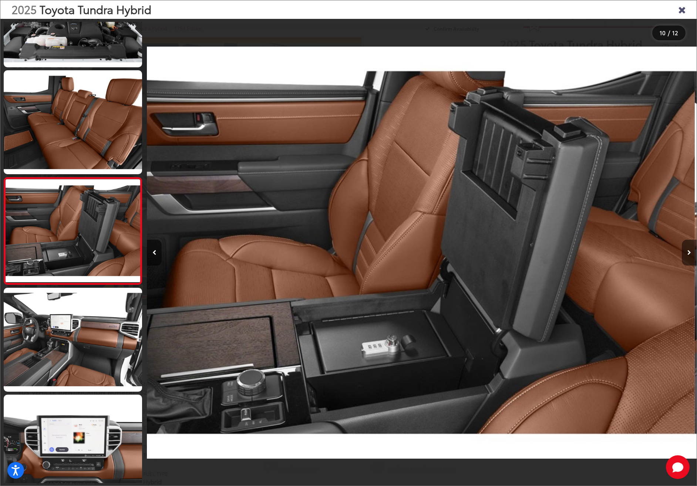
click at [690, 254] on icon "Next image" at bounding box center [689, 252] width 4 height 5
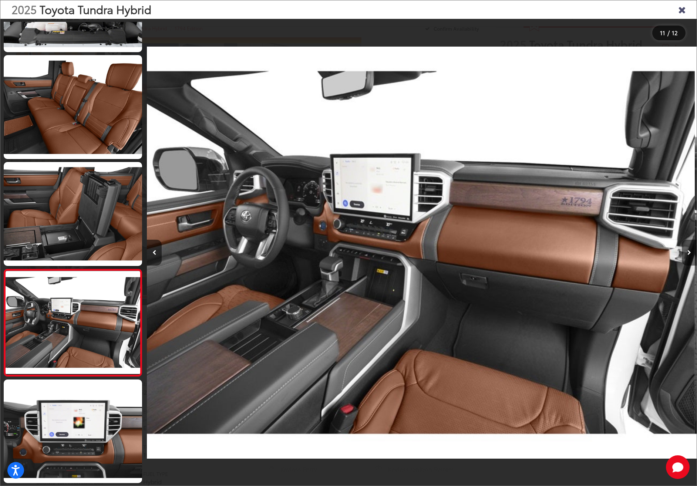
click at [687, 248] on button "Next image" at bounding box center [689, 253] width 15 height 26
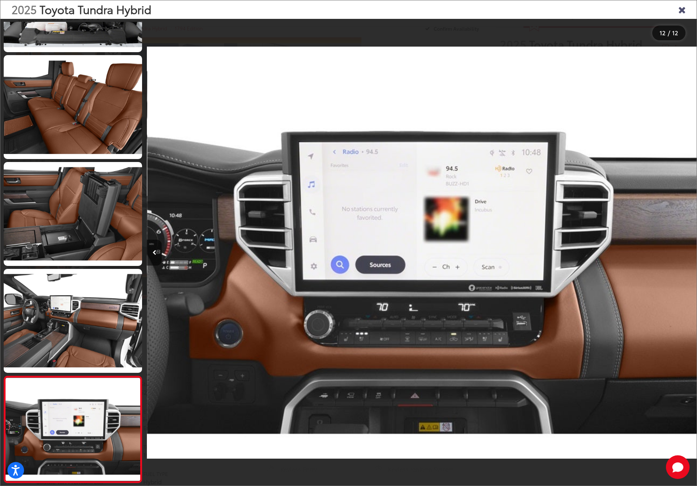
click at [687, 248] on div at bounding box center [627, 253] width 137 height 468
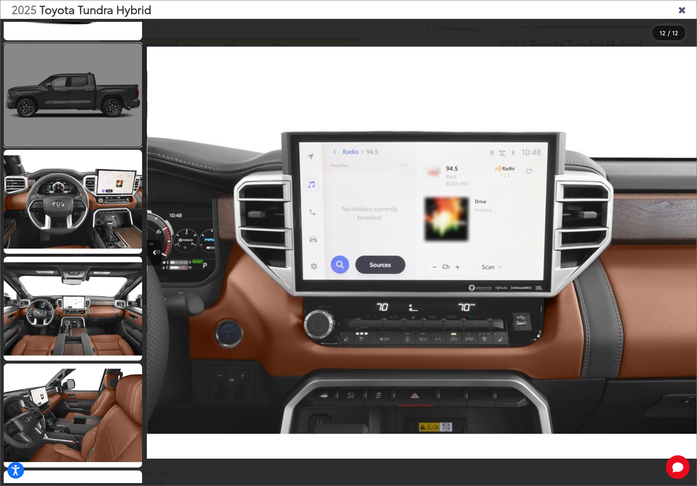
click at [98, 115] on link at bounding box center [73, 95] width 138 height 104
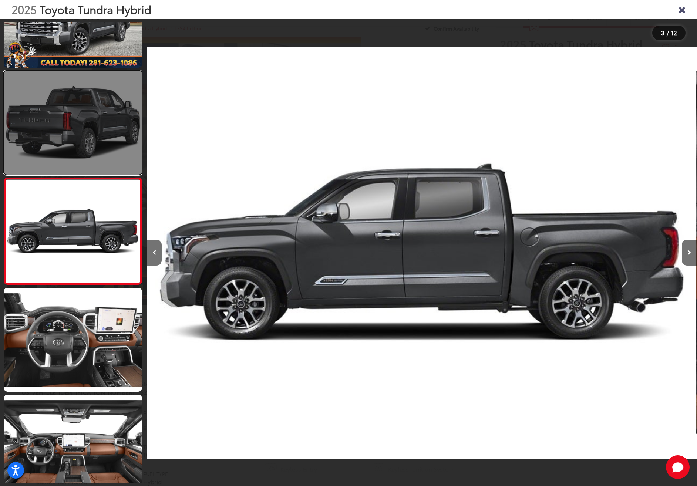
click at [97, 131] on link at bounding box center [73, 123] width 138 height 104
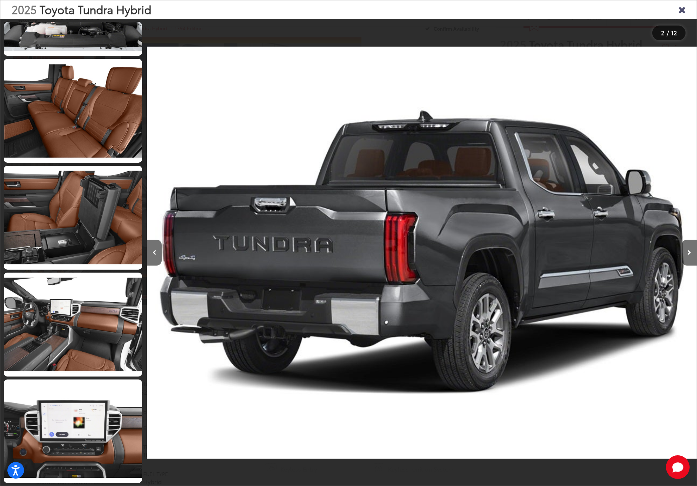
click at [559, 219] on div at bounding box center [627, 253] width 137 height 468
click at [548, 216] on img "2025 Toyota Tundra Hybrid 1794 Edition 1" at bounding box center [422, 253] width 550 height 438
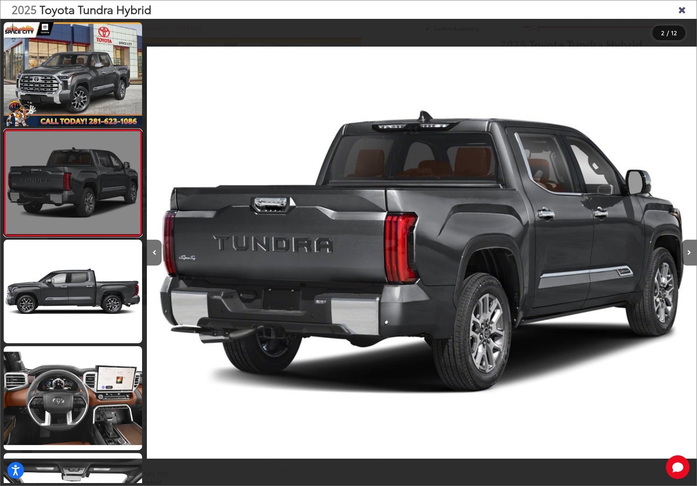
click at [78, 194] on link at bounding box center [73, 183] width 138 height 108
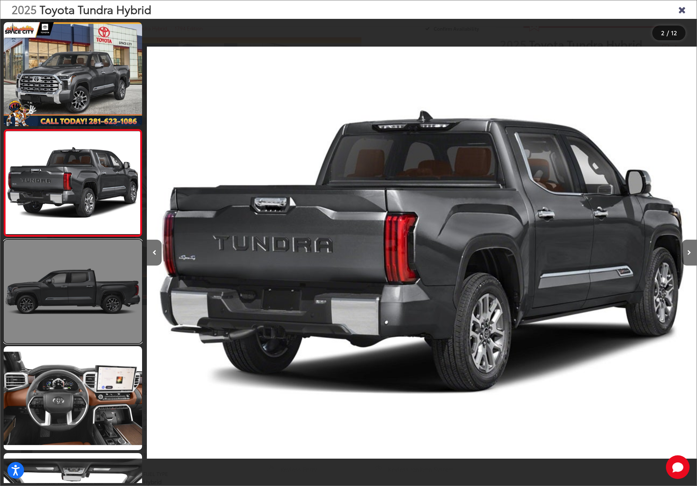
click at [123, 273] on link at bounding box center [73, 292] width 138 height 104
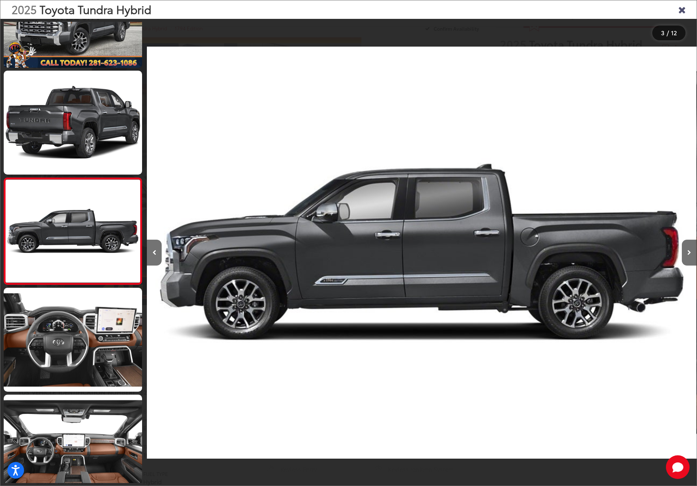
click at [330, 279] on img "2025 Toyota Tundra Hybrid 1794 Edition 2" at bounding box center [422, 253] width 550 height 438
click at [680, 9] on icon "Close gallery" at bounding box center [681, 9] width 7 height 10
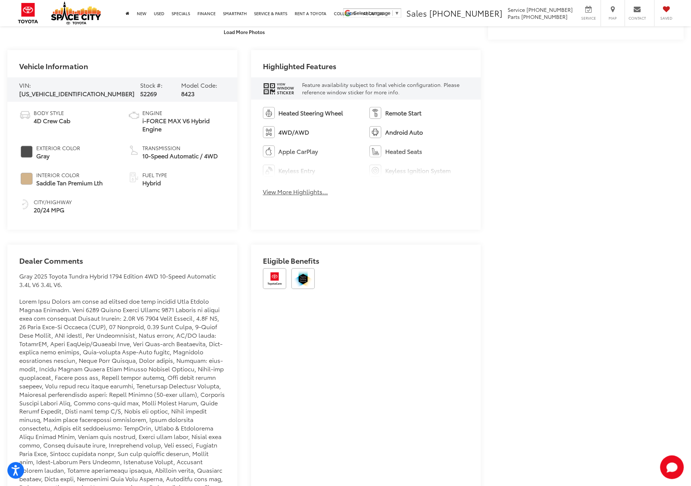
scroll to position [27, 0]
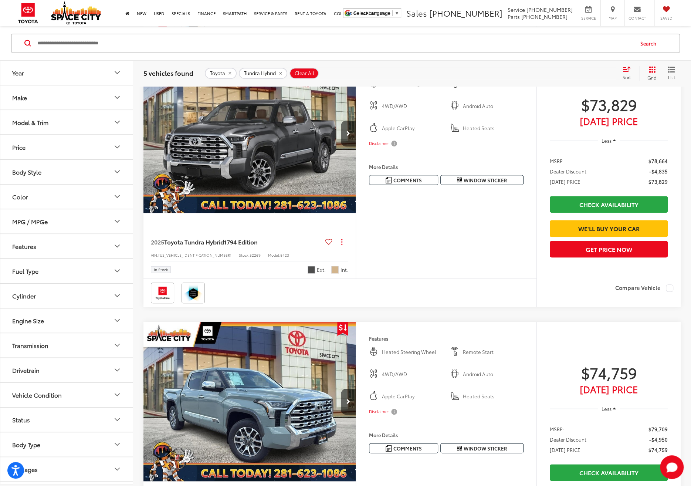
scroll to position [513, 0]
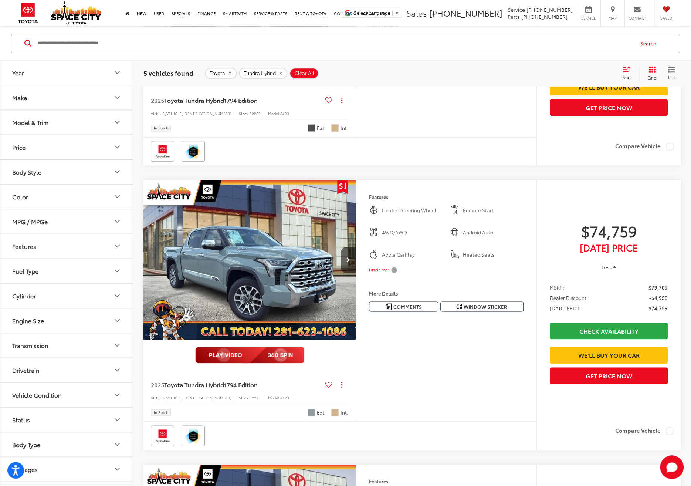
click at [252, 340] on img "2025 Toyota Tundra Hybrid 1794 Edition 0" at bounding box center [249, 260] width 213 height 160
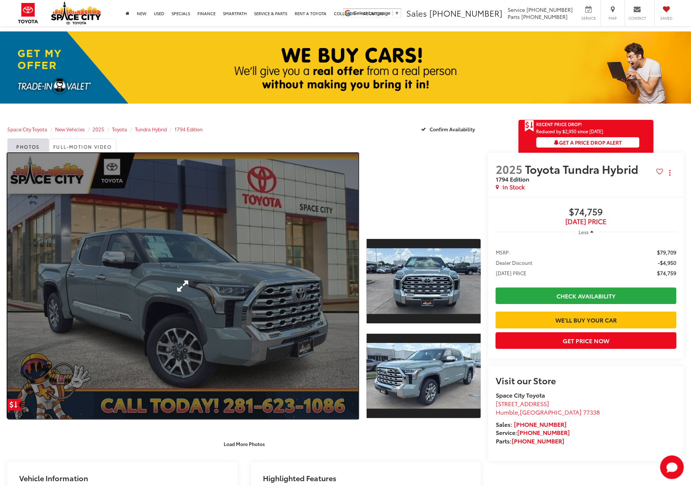
click at [269, 243] on link "Expand Photo 0" at bounding box center [182, 286] width 351 height 266
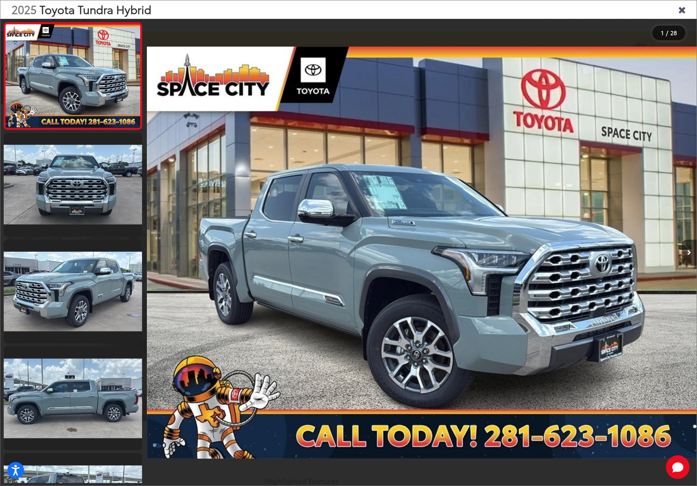
click at [688, 255] on icon "Next image" at bounding box center [689, 252] width 4 height 5
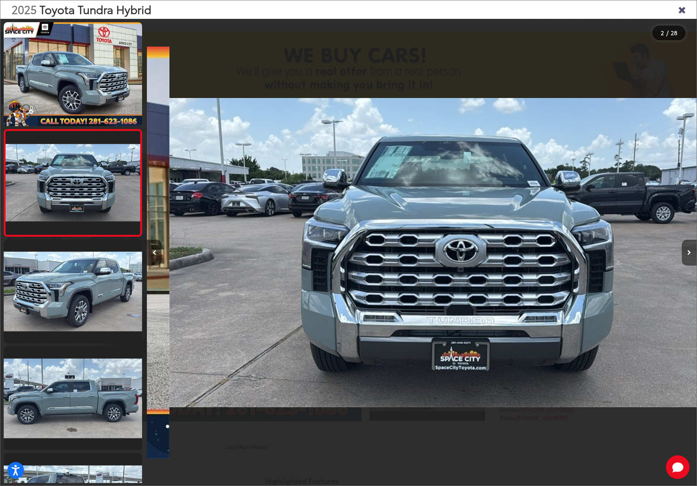
scroll to position [0, 550]
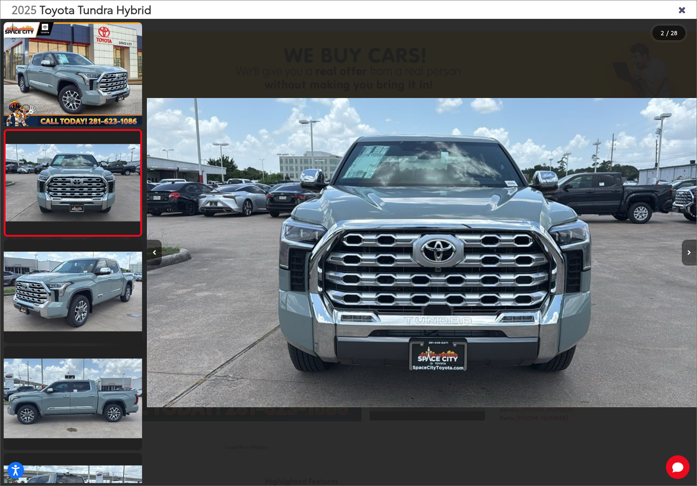
click at [688, 255] on icon "Next image" at bounding box center [689, 252] width 4 height 5
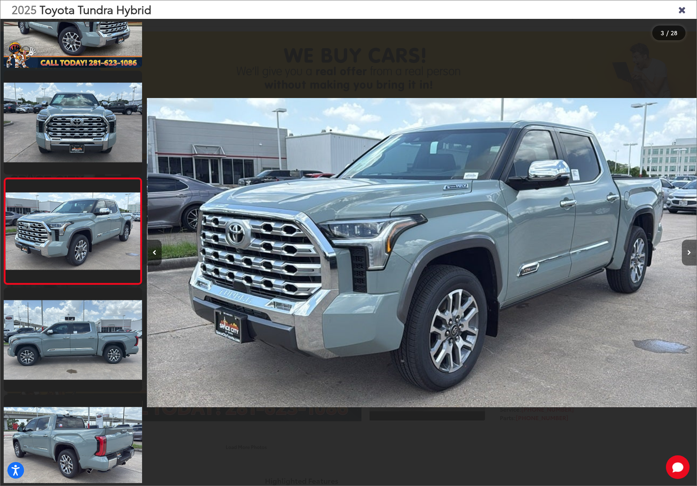
scroll to position [0, 1099]
click at [688, 255] on icon "Next image" at bounding box center [689, 252] width 4 height 5
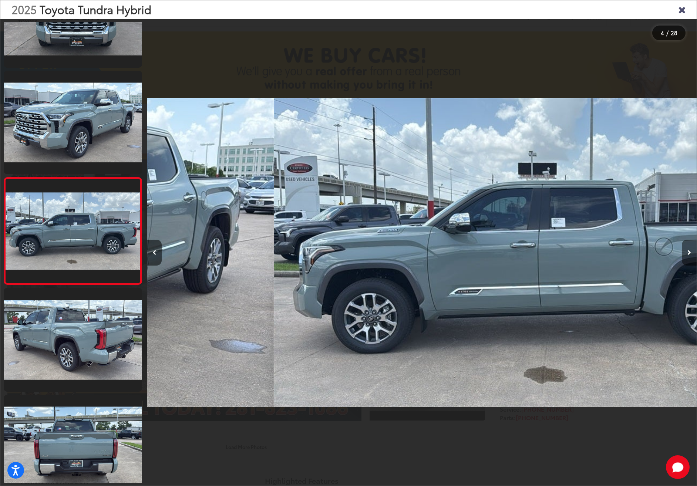
scroll to position [0, 1649]
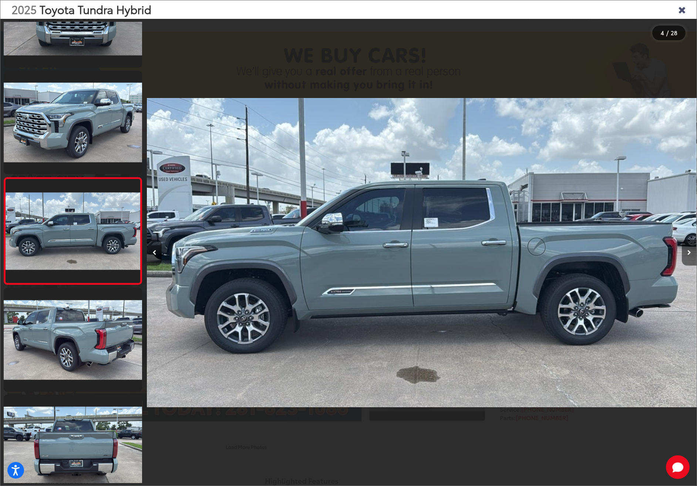
click at [685, 257] on button "Next image" at bounding box center [689, 253] width 15 height 26
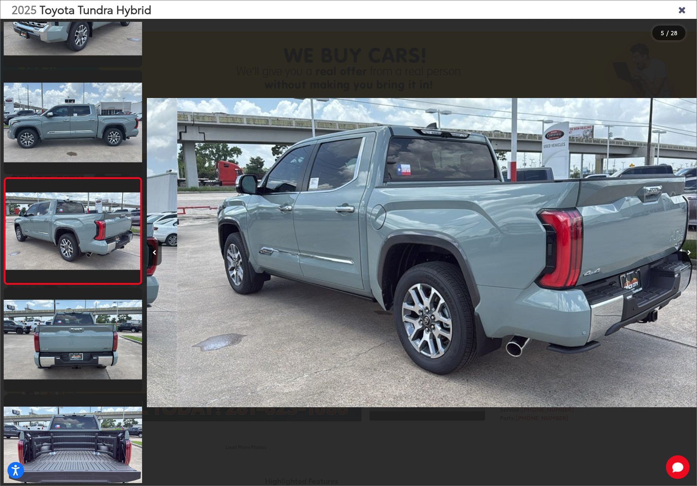
scroll to position [0, 2199]
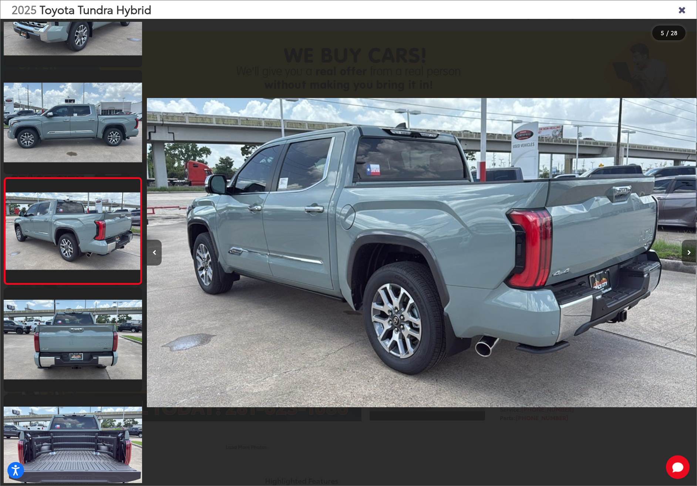
click at [687, 251] on button "Next image" at bounding box center [689, 253] width 15 height 26
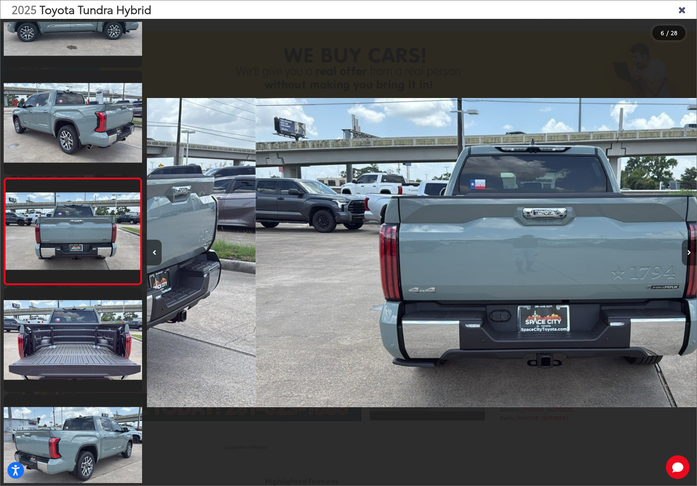
scroll to position [0, 2748]
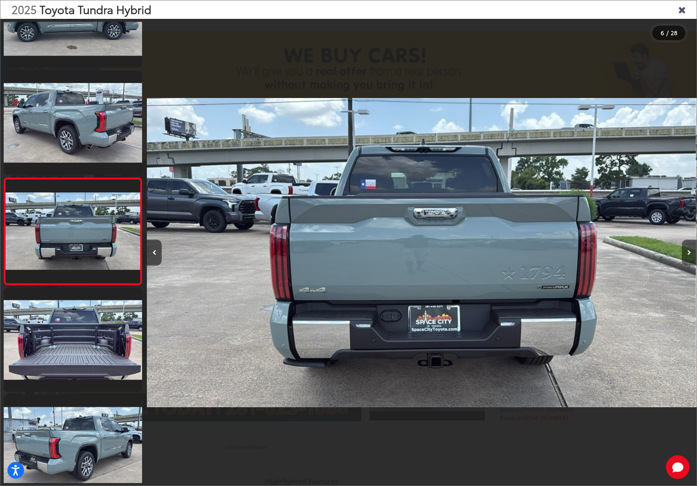
click at [687, 251] on button "Next image" at bounding box center [689, 253] width 15 height 26
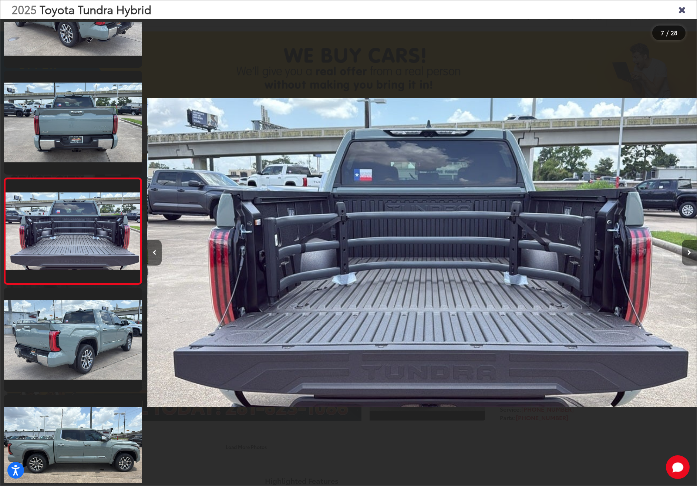
scroll to position [0, 3298]
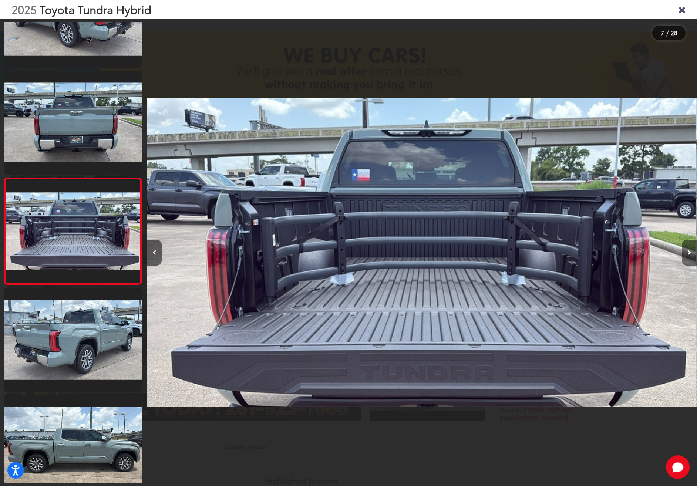
click at [683, 250] on button "Next image" at bounding box center [689, 253] width 15 height 26
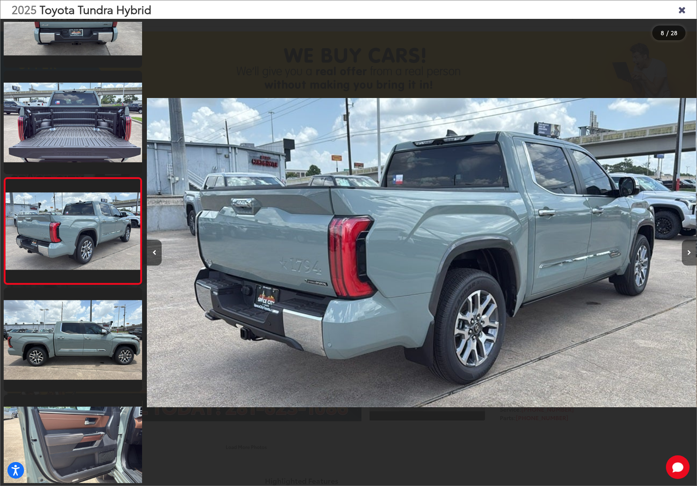
scroll to position [0, 3848]
click at [151, 247] on button "Previous image" at bounding box center [154, 253] width 15 height 26
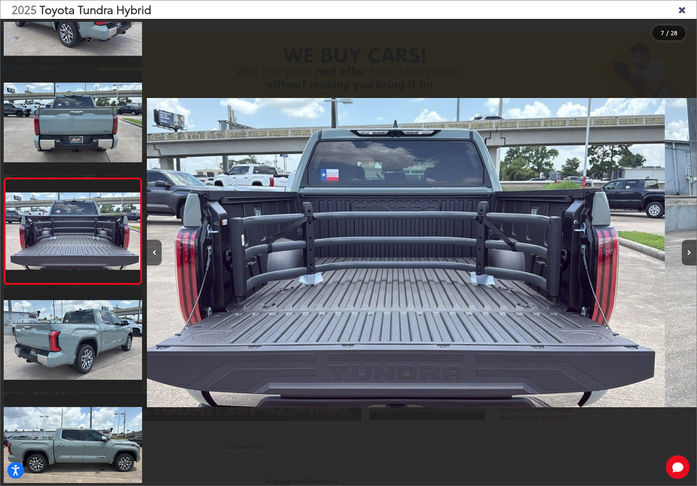
scroll to position [0, 3298]
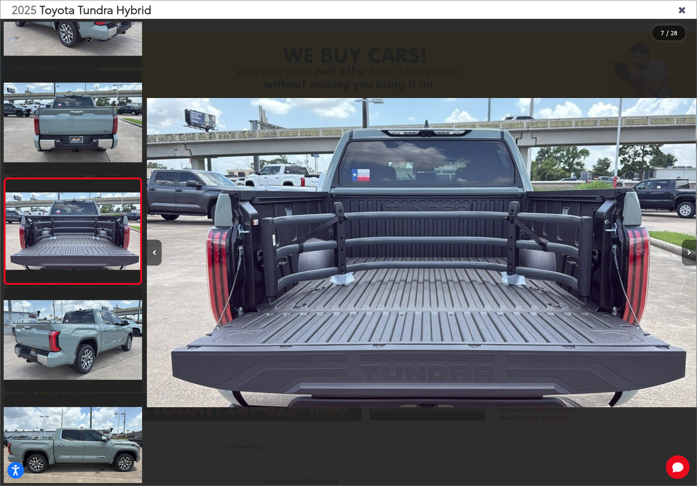
click at [691, 254] on icon "Next image" at bounding box center [689, 252] width 4 height 5
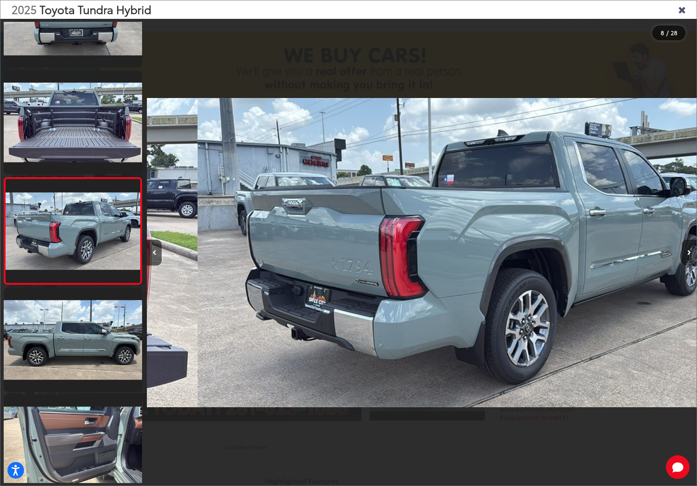
scroll to position [0, 3848]
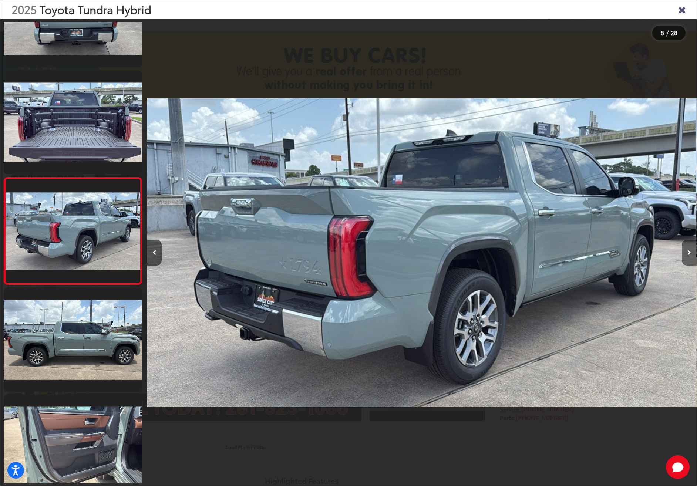
click at [691, 254] on icon "Next image" at bounding box center [689, 252] width 4 height 5
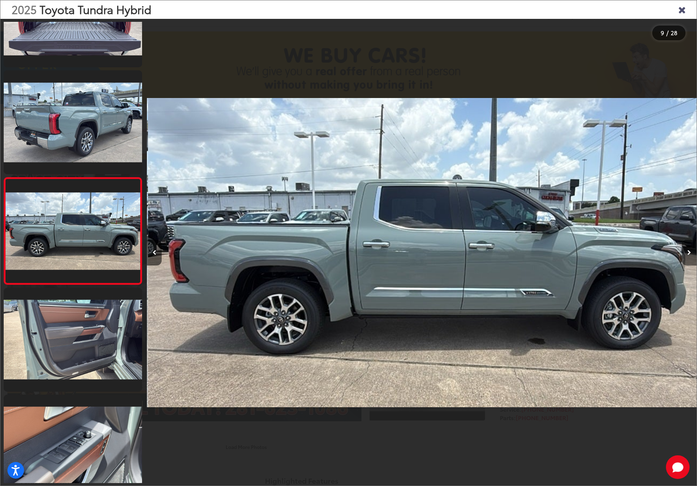
scroll to position [0, 4398]
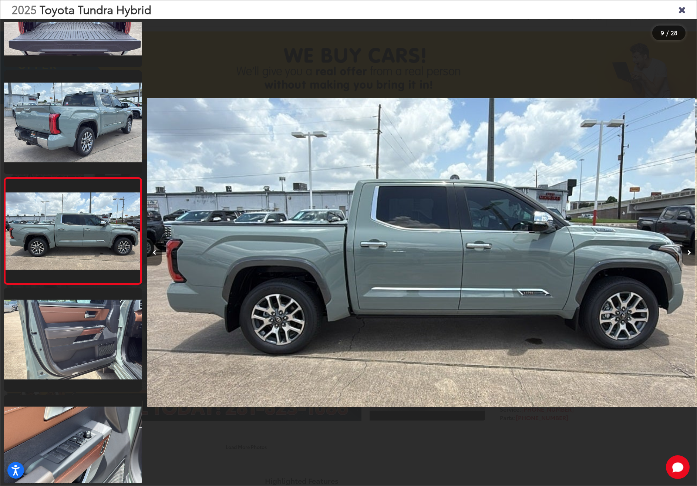
drag, startPoint x: 691, startPoint y: 254, endPoint x: 687, endPoint y: 250, distance: 5.2
click at [687, 250] on icon "Next image" at bounding box center [689, 252] width 4 height 5
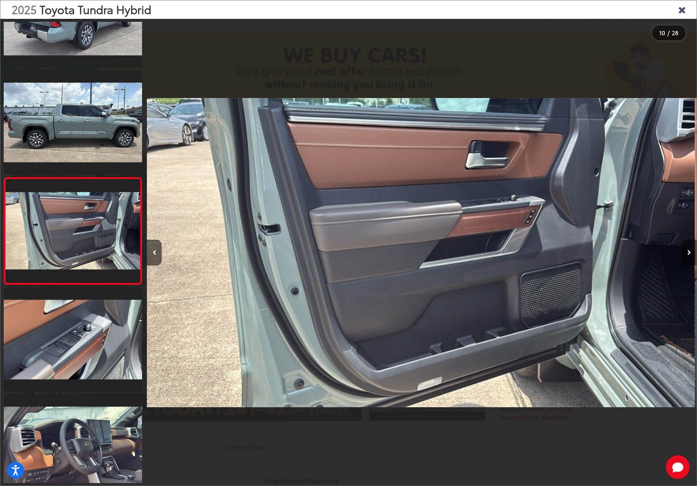
click at [687, 250] on icon "Next image" at bounding box center [689, 252] width 4 height 5
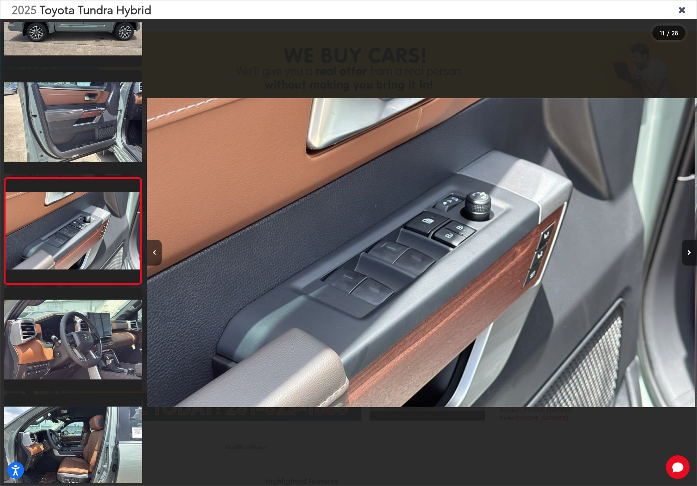
click at [687, 250] on icon "Next image" at bounding box center [689, 252] width 4 height 5
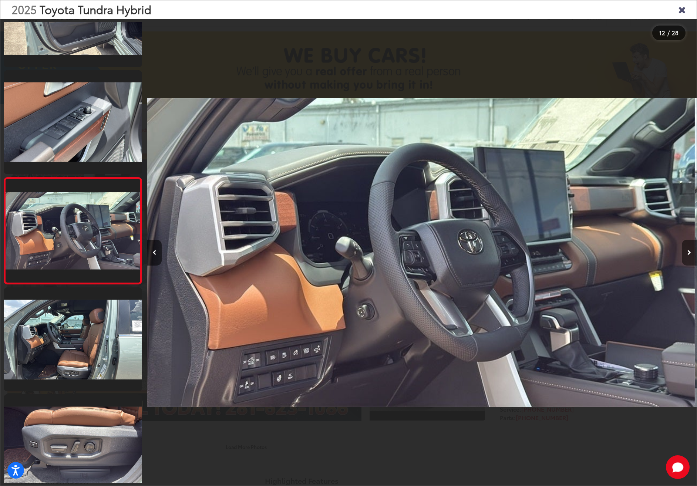
click at [687, 250] on icon "Next image" at bounding box center [689, 252] width 4 height 5
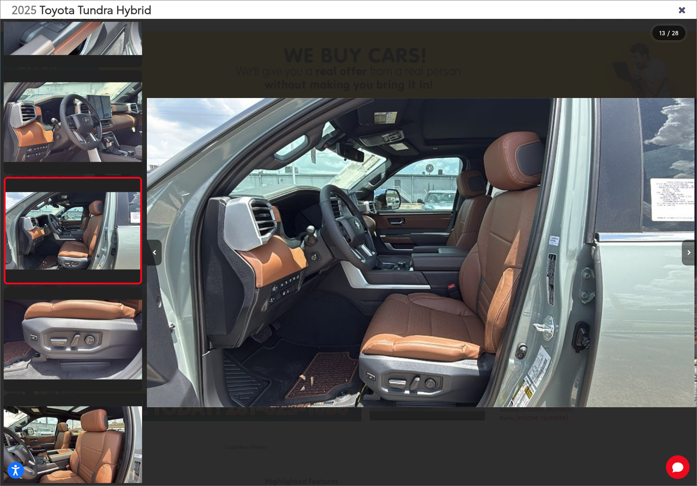
click at [687, 250] on icon "Next image" at bounding box center [689, 252] width 4 height 5
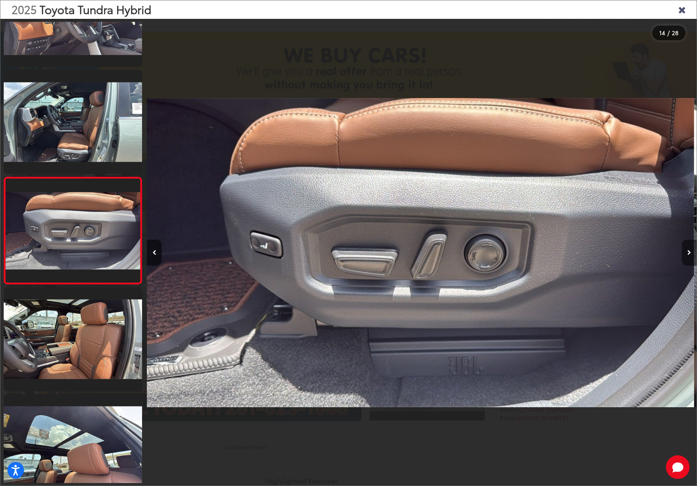
click at [687, 250] on icon "Next image" at bounding box center [689, 252] width 4 height 5
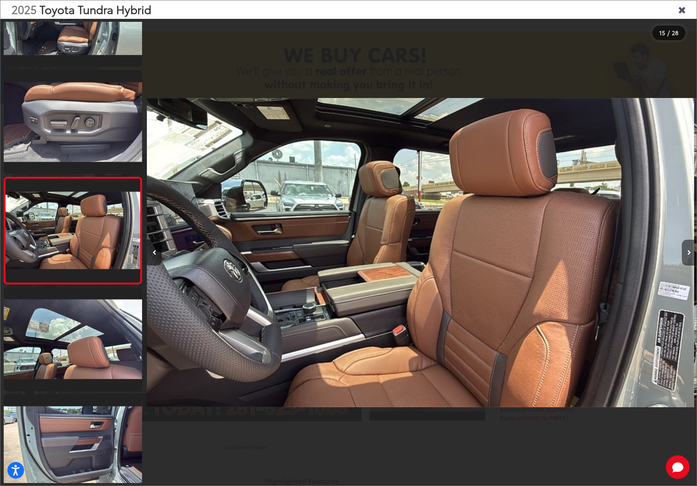
click at [687, 250] on icon "Next image" at bounding box center [689, 252] width 4 height 5
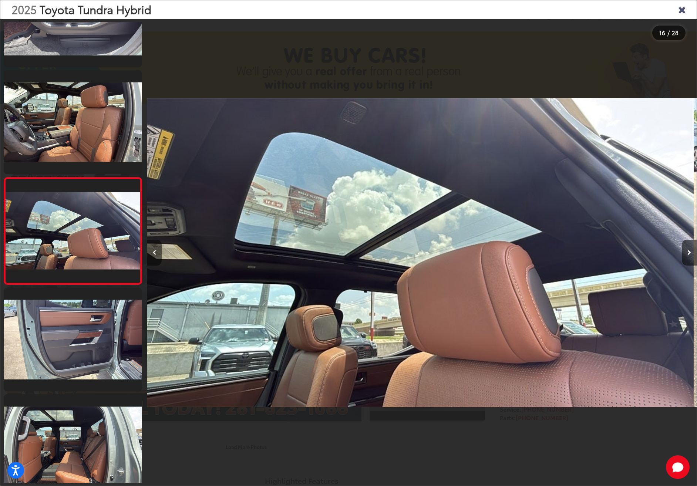
click at [153, 255] on button "Previous image" at bounding box center [154, 253] width 15 height 26
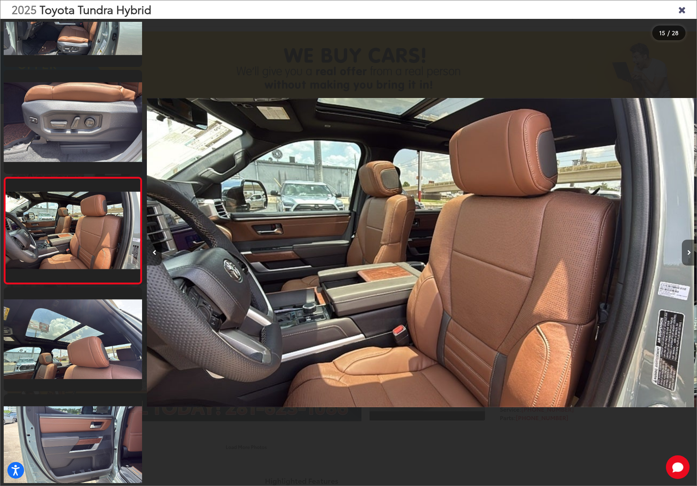
click at [688, 255] on button "Next image" at bounding box center [689, 253] width 15 height 26
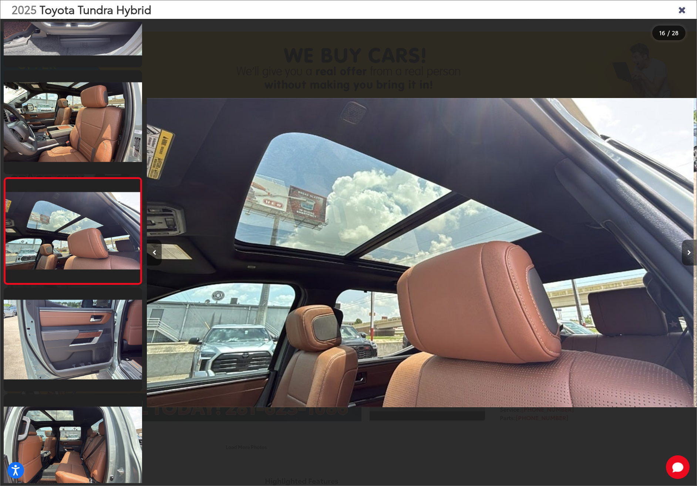
click at [688, 255] on button "Next image" at bounding box center [689, 253] width 15 height 26
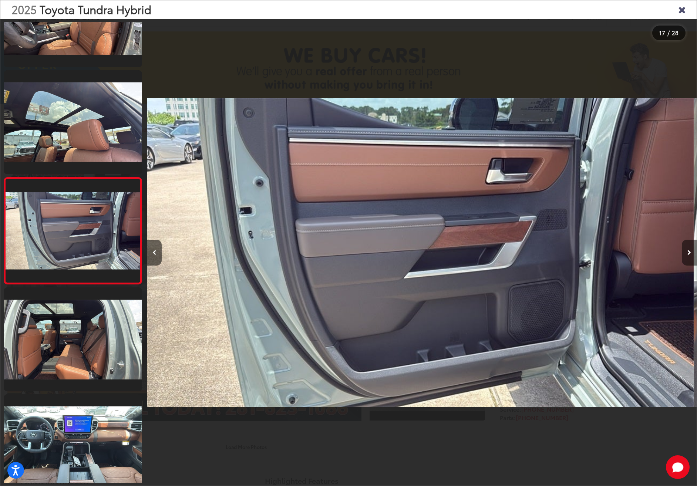
click at [688, 255] on button "Next image" at bounding box center [689, 253] width 15 height 26
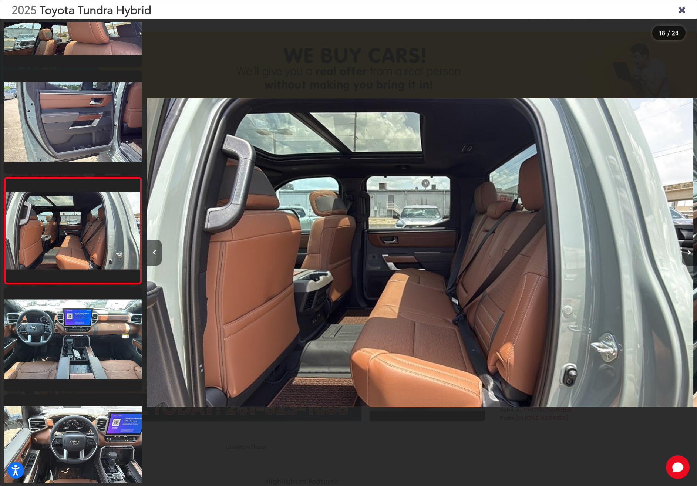
click at [687, 252] on icon "Next image" at bounding box center [689, 252] width 4 height 5
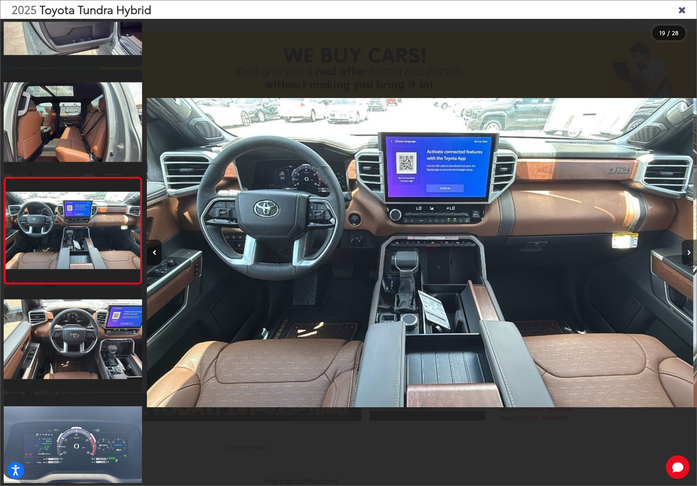
click at [688, 249] on button "Next image" at bounding box center [689, 253] width 15 height 26
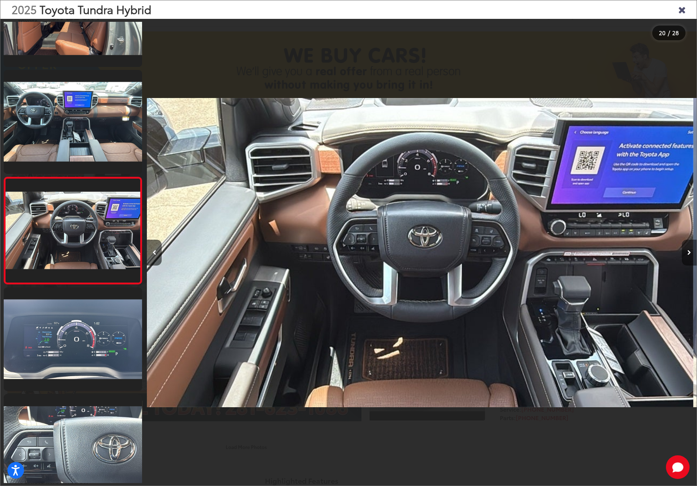
click at [688, 249] on button "Next image" at bounding box center [689, 253] width 15 height 26
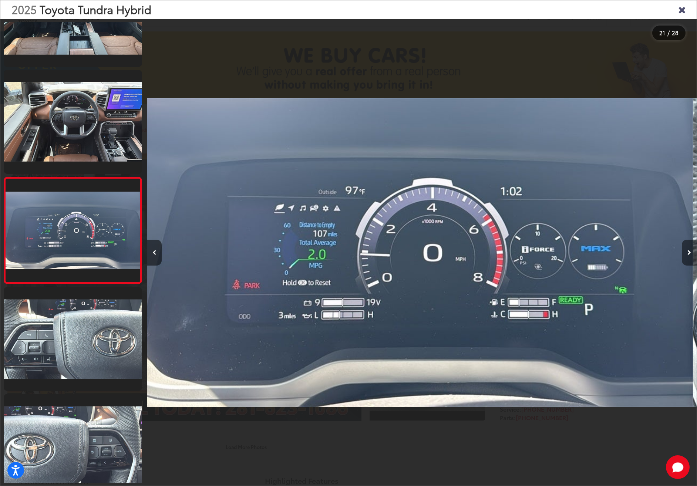
click at [688, 249] on button "Next image" at bounding box center [689, 253] width 15 height 26
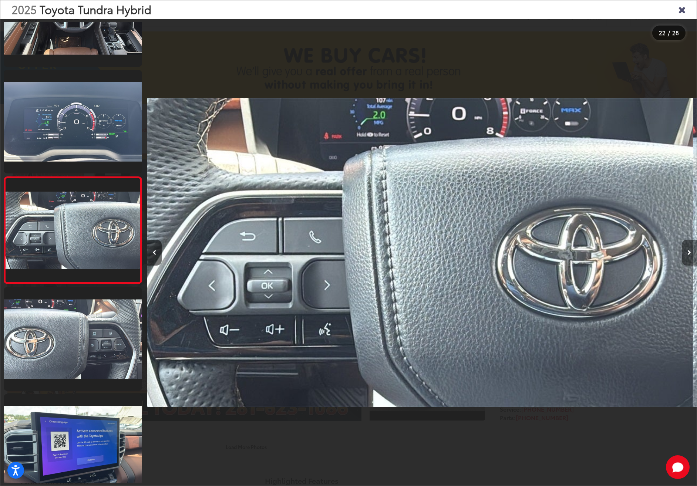
click at [688, 249] on button "Next image" at bounding box center [689, 253] width 15 height 26
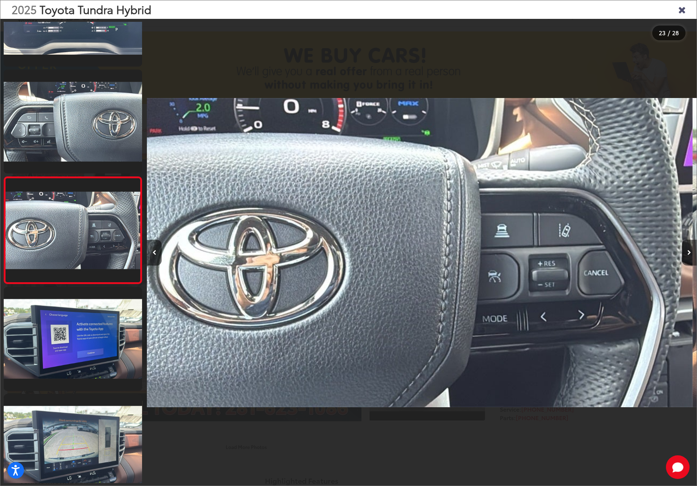
click at [688, 249] on button "Next image" at bounding box center [689, 253] width 15 height 26
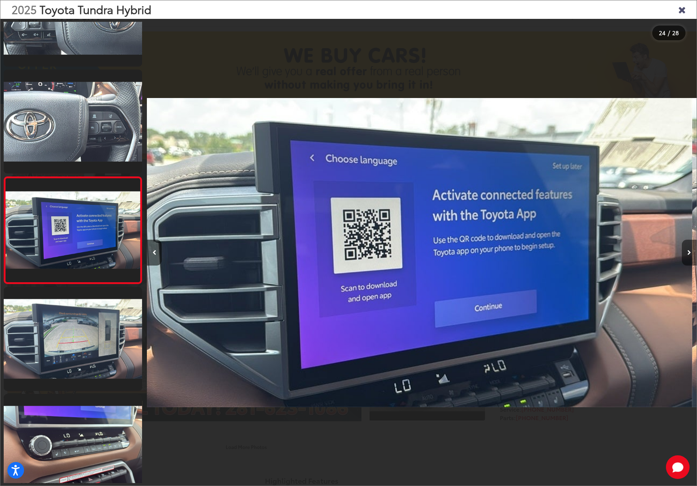
click at [688, 249] on button "Next image" at bounding box center [689, 253] width 15 height 26
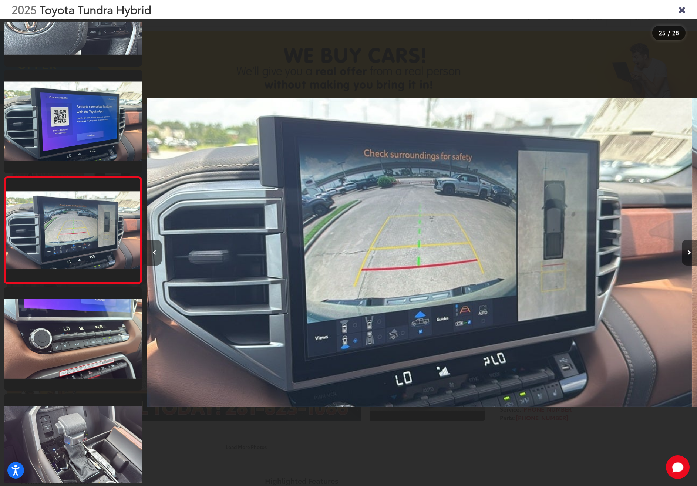
click at [688, 249] on button "Next image" at bounding box center [689, 253] width 15 height 26
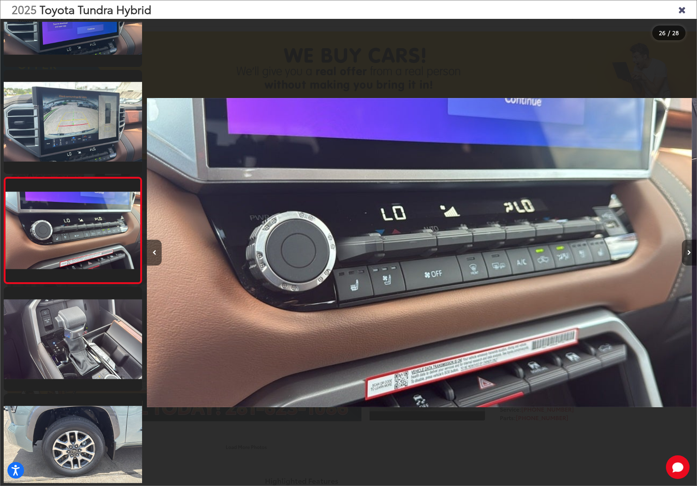
click at [688, 249] on button "Next image" at bounding box center [689, 253] width 15 height 26
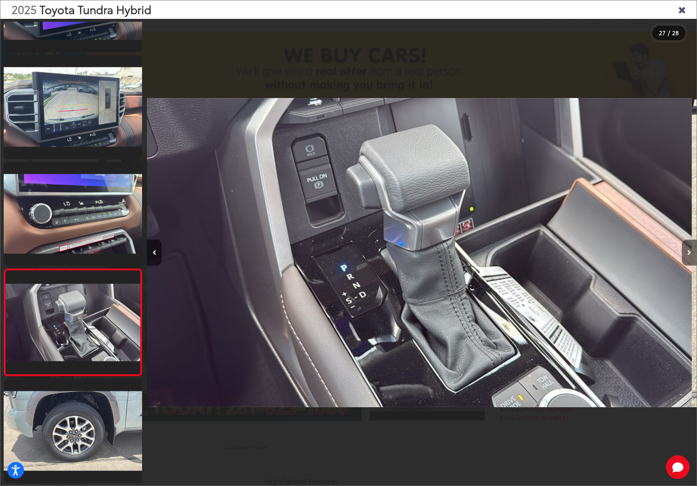
click at [689, 250] on icon "Next image" at bounding box center [689, 252] width 4 height 5
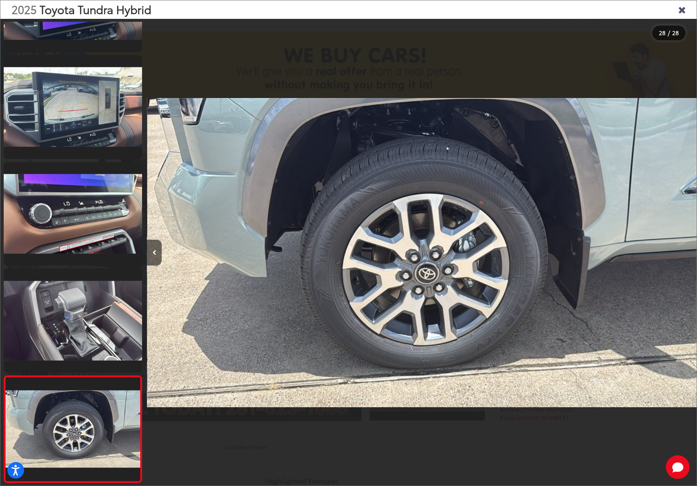
click at [688, 250] on div at bounding box center [627, 253] width 137 height 468
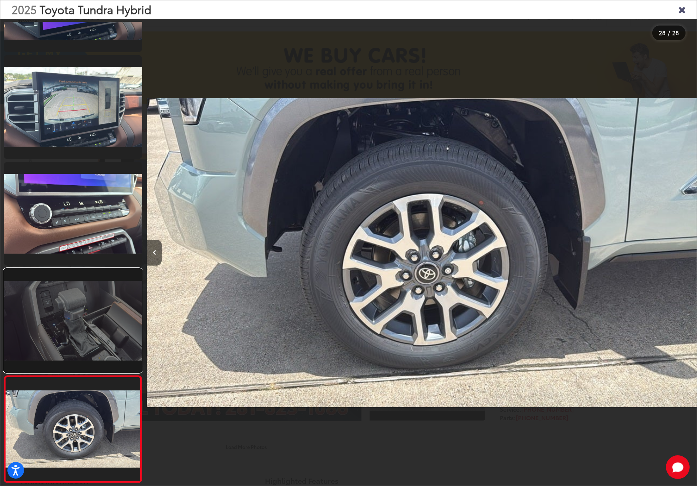
click at [75, 302] on link at bounding box center [73, 321] width 138 height 104
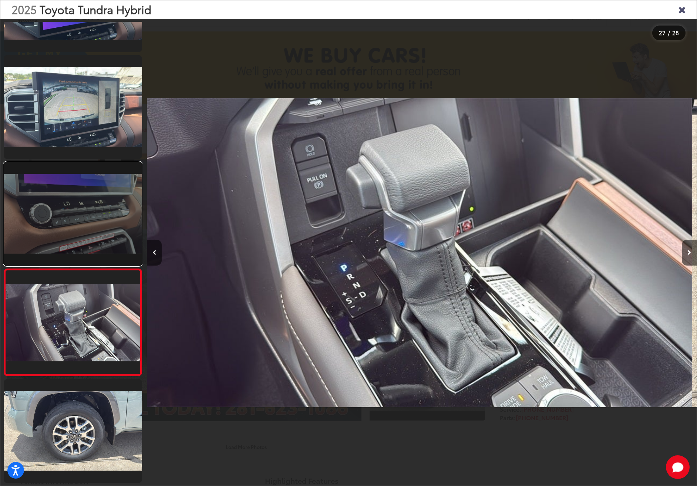
click at [58, 231] on link at bounding box center [73, 214] width 138 height 104
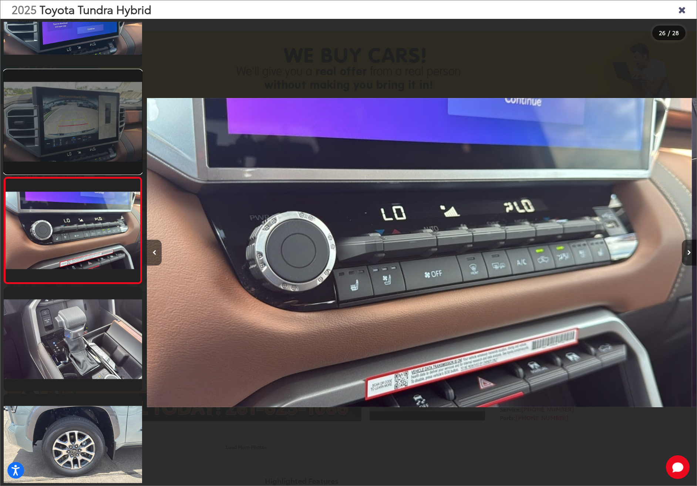
click at [57, 144] on link at bounding box center [73, 122] width 138 height 104
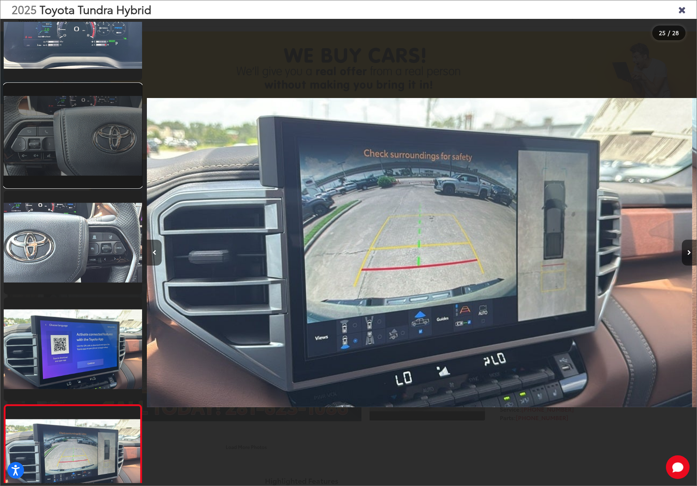
click at [63, 127] on link at bounding box center [73, 136] width 138 height 104
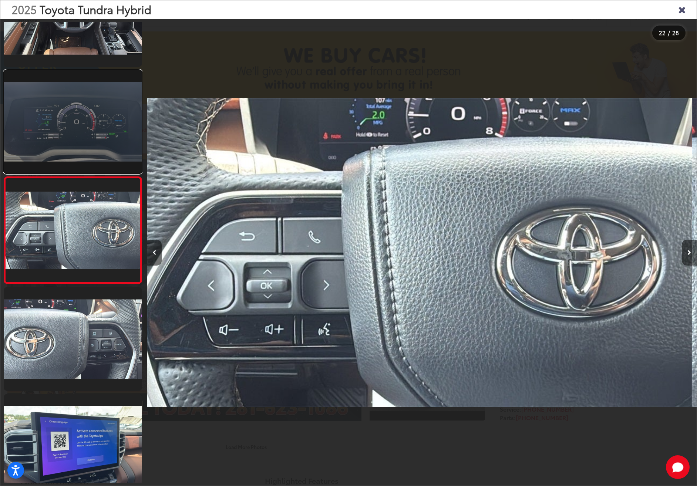
click at [66, 119] on link at bounding box center [73, 122] width 138 height 104
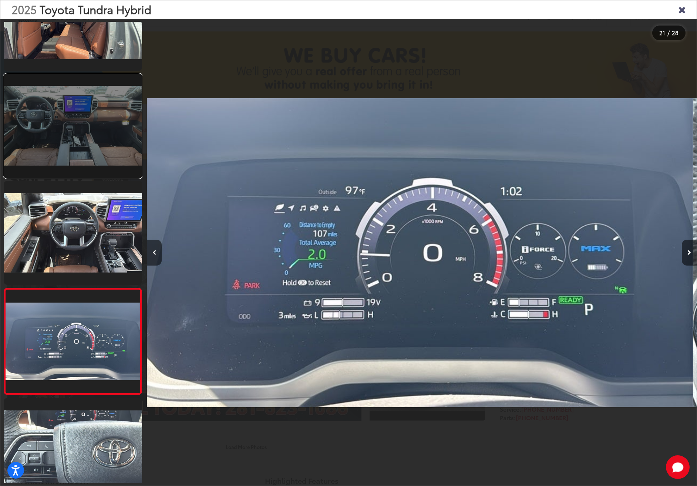
click at [76, 92] on link at bounding box center [73, 126] width 138 height 104
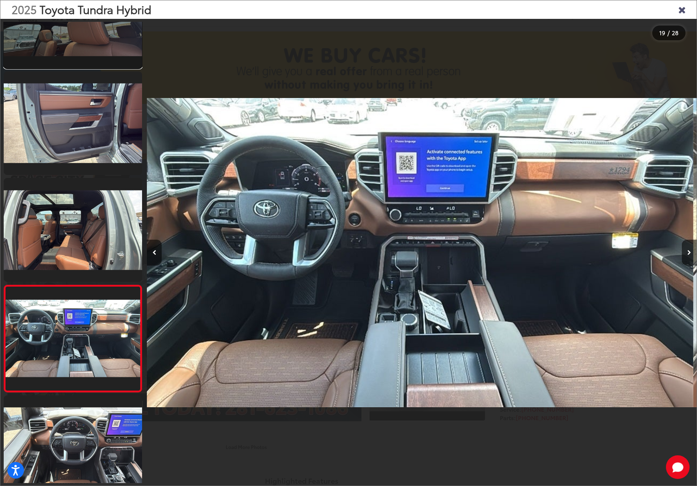
click at [90, 51] on link at bounding box center [73, 16] width 138 height 104
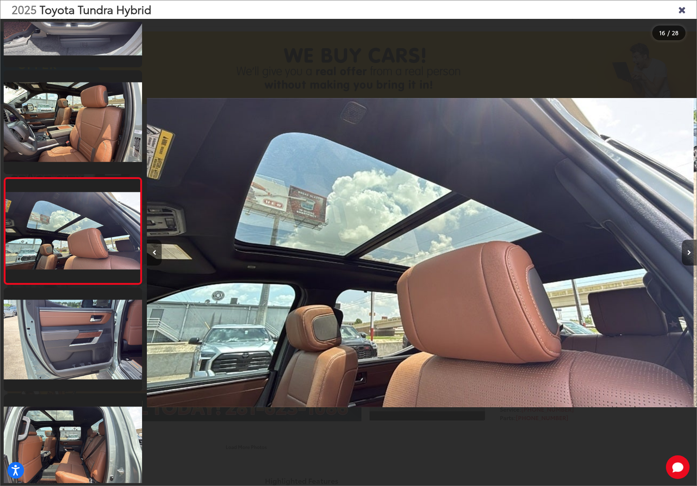
click at [684, 9] on icon "Close gallery" at bounding box center [681, 9] width 7 height 10
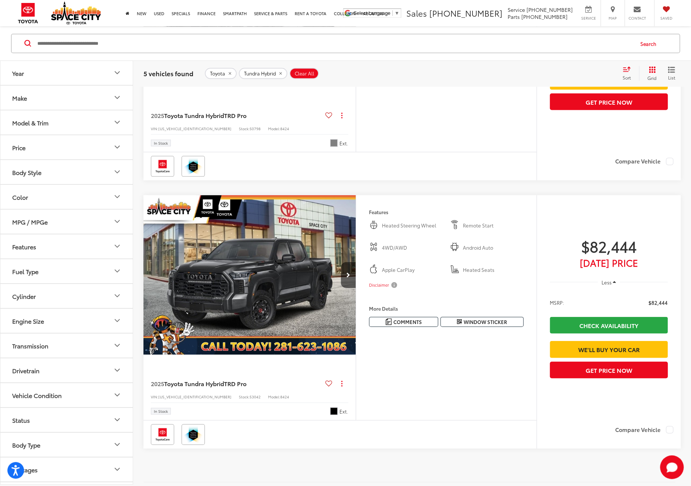
scroll to position [957, 0]
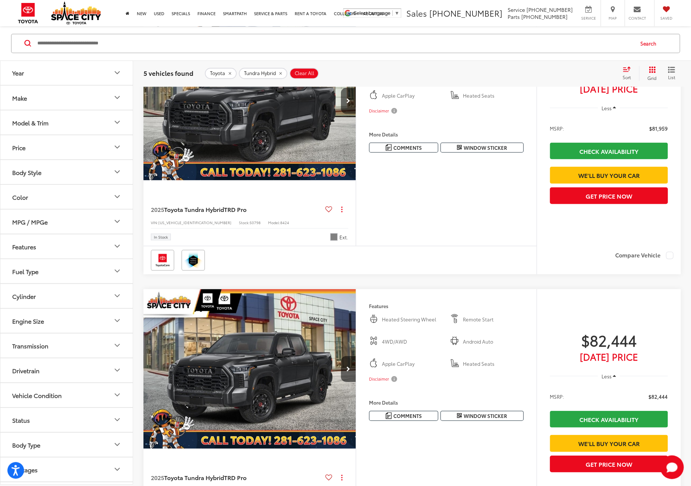
click at [315, 181] on img "2025 Toyota Tundra Hybrid TRD Pro 0" at bounding box center [248, 101] width 213 height 160
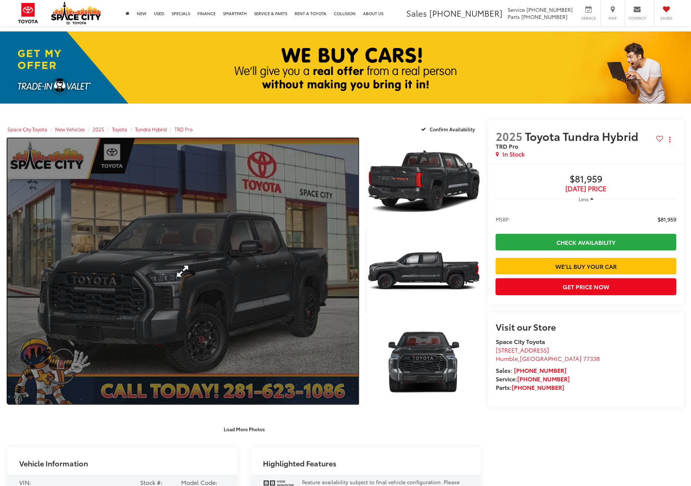
click at [300, 209] on link "Expand Photo 0" at bounding box center [182, 271] width 351 height 266
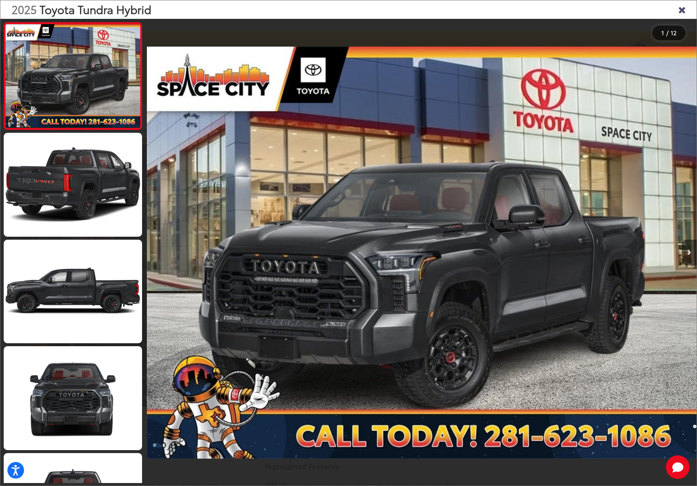
click at [685, 250] on button "Next image" at bounding box center [689, 253] width 15 height 26
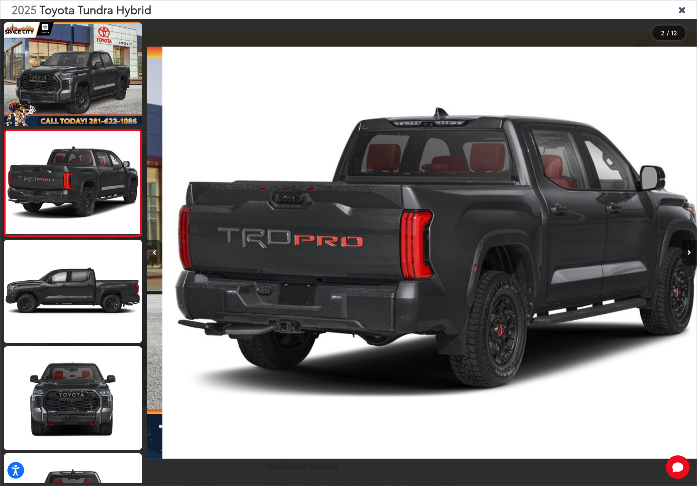
scroll to position [0, 550]
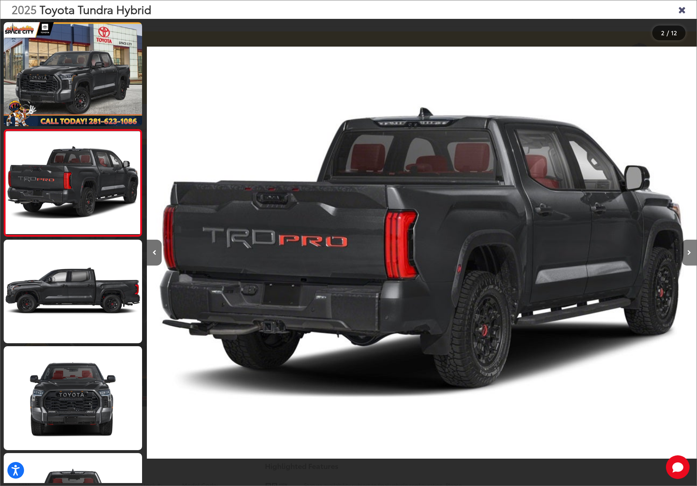
click at [691, 247] on button "Next image" at bounding box center [689, 253] width 15 height 26
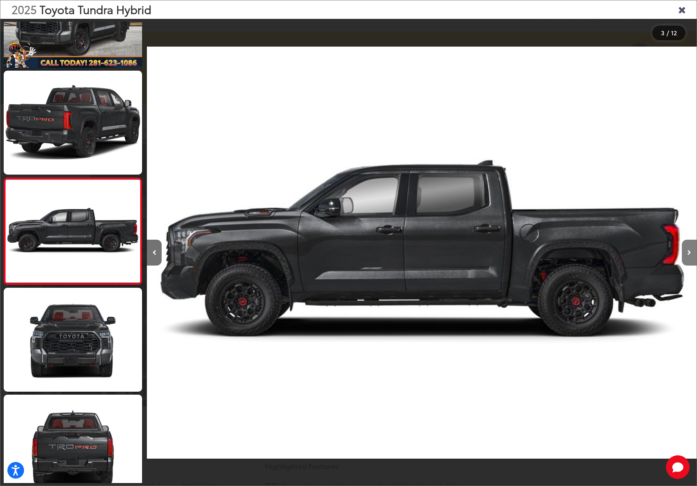
scroll to position [0, 1099]
click at [691, 247] on button "Next image" at bounding box center [689, 253] width 15 height 26
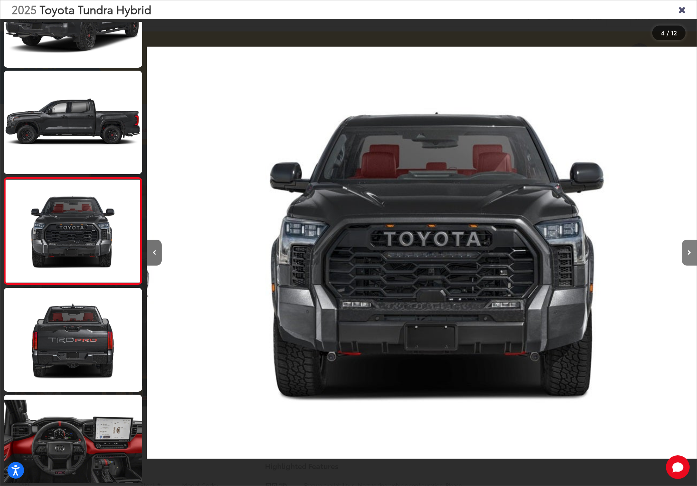
scroll to position [0, 1649]
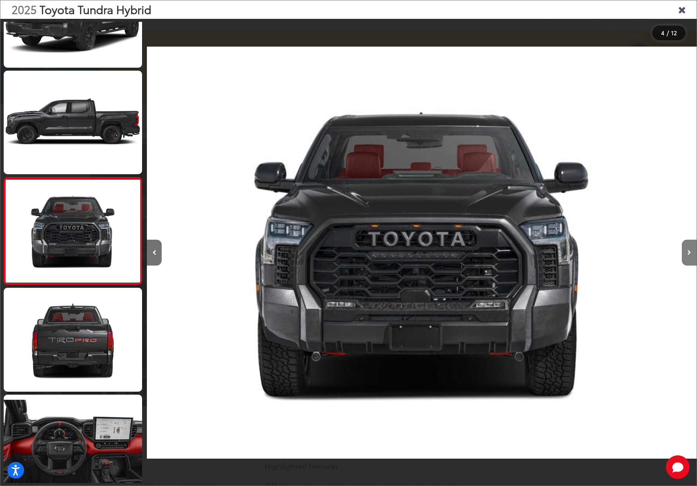
click at [691, 247] on button "Next image" at bounding box center [689, 253] width 15 height 26
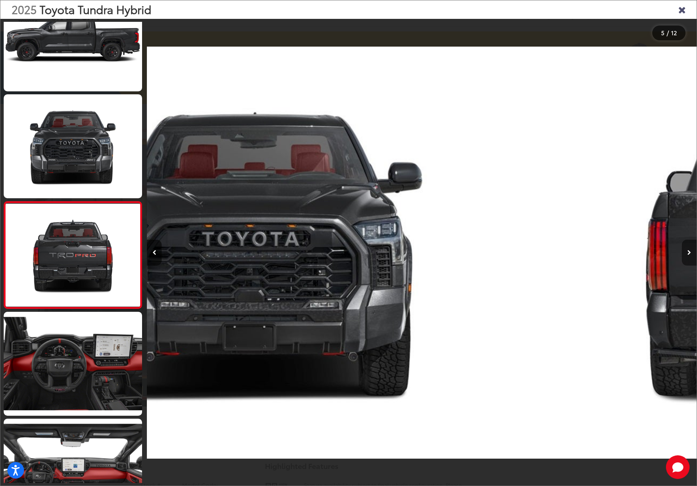
scroll to position [272, 0]
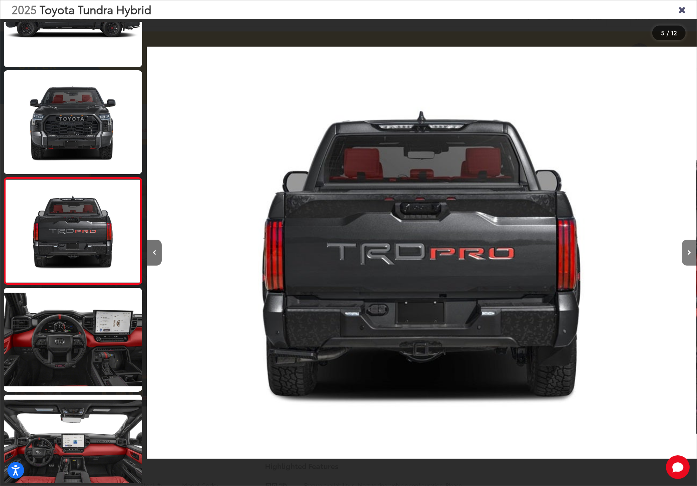
click at [691, 247] on button "Next image" at bounding box center [689, 253] width 15 height 26
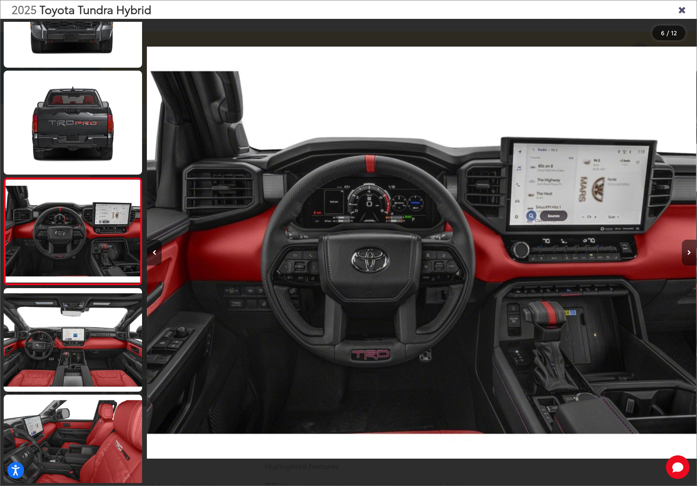
scroll to position [0, 2748]
click at [691, 247] on button "Next image" at bounding box center [689, 253] width 15 height 26
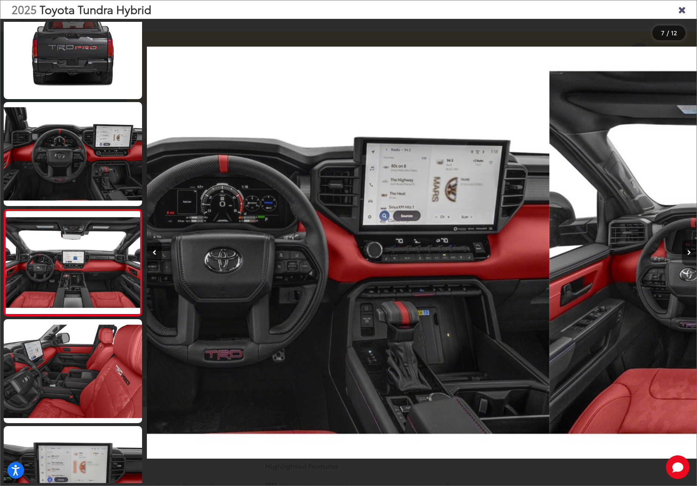
scroll to position [0, 0]
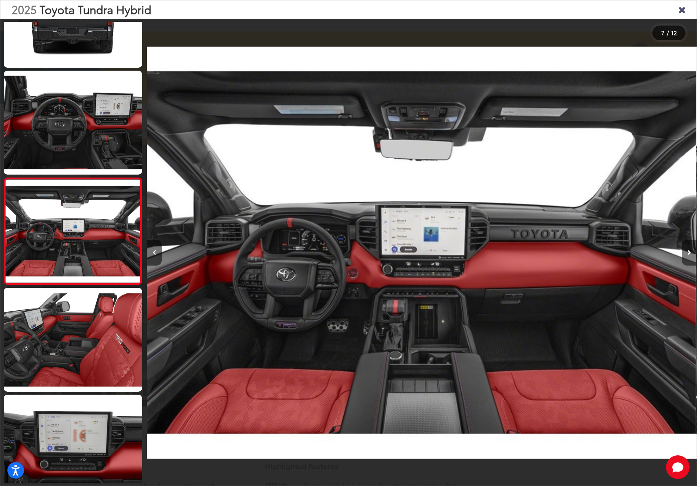
click at [691, 247] on button "Next image" at bounding box center [689, 253] width 15 height 26
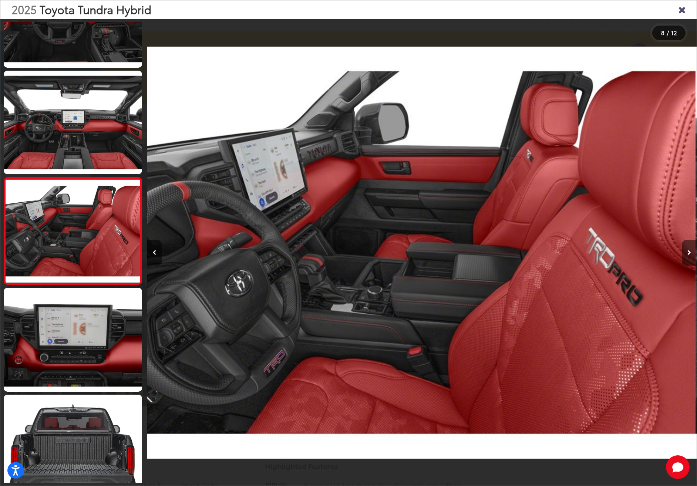
click at [691, 247] on button "Next image" at bounding box center [689, 253] width 15 height 26
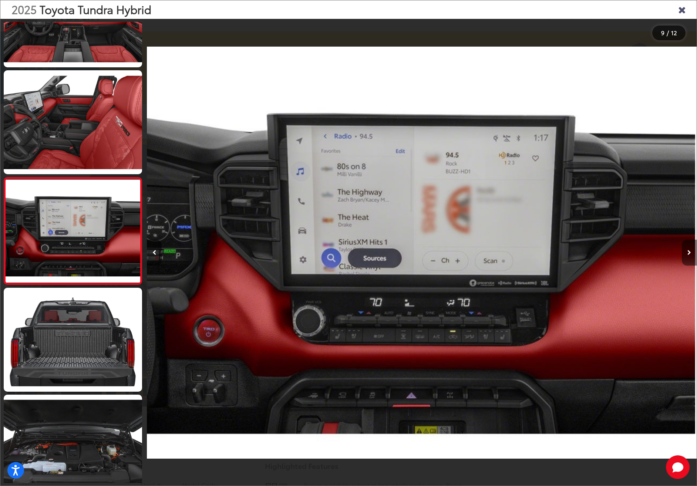
click at [691, 247] on button "Next image" at bounding box center [689, 253] width 15 height 26
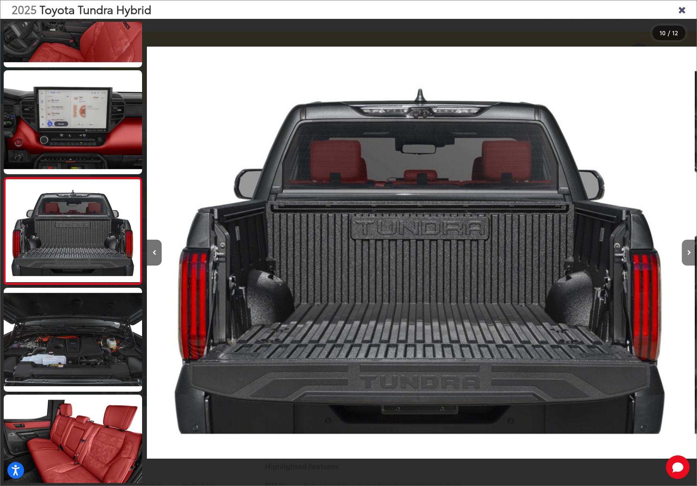
click at [691, 247] on button "Next image" at bounding box center [689, 253] width 15 height 26
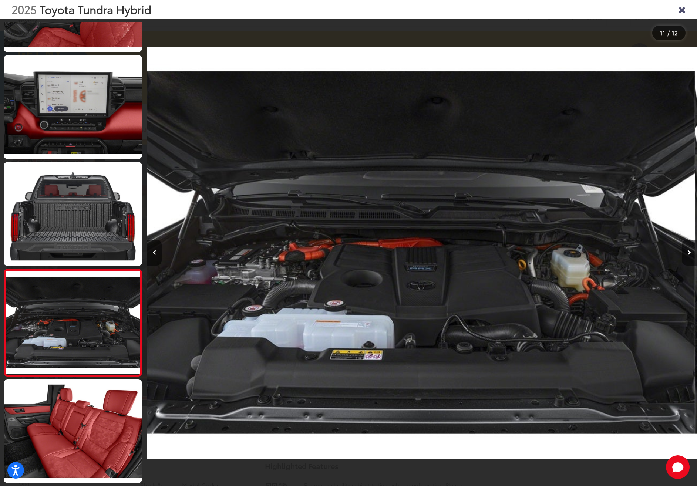
click at [691, 247] on button "Next image" at bounding box center [689, 253] width 15 height 26
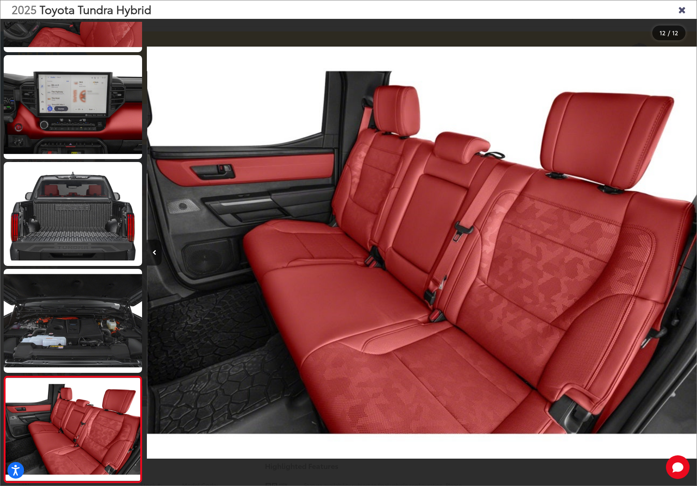
click at [691, 247] on div at bounding box center [627, 253] width 137 height 468
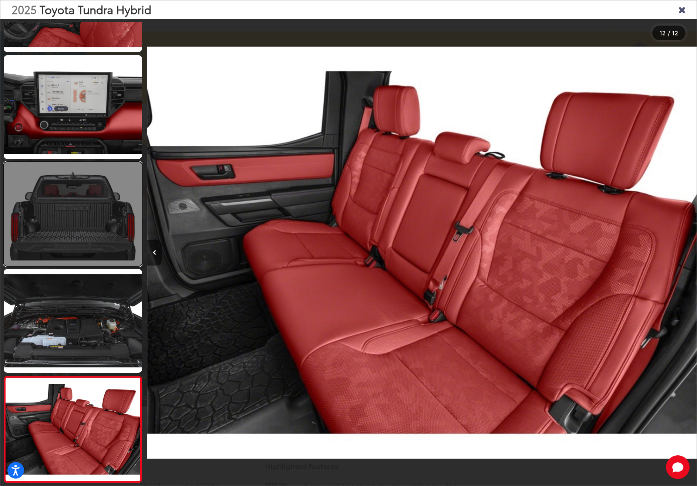
click at [103, 224] on link at bounding box center [73, 214] width 138 height 104
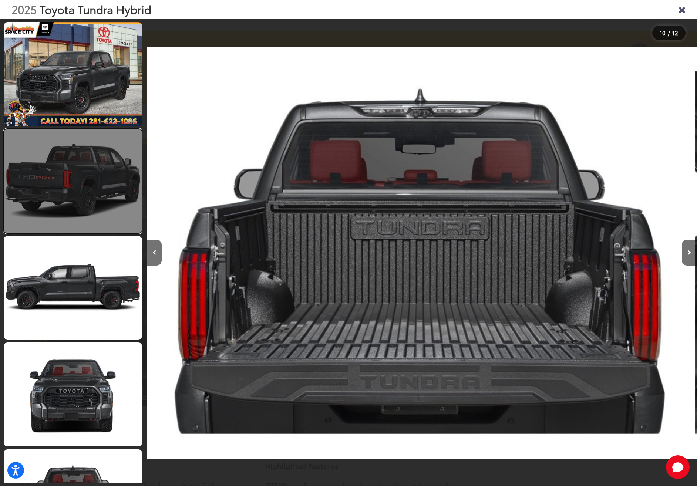
click at [100, 174] on link at bounding box center [73, 181] width 138 height 104
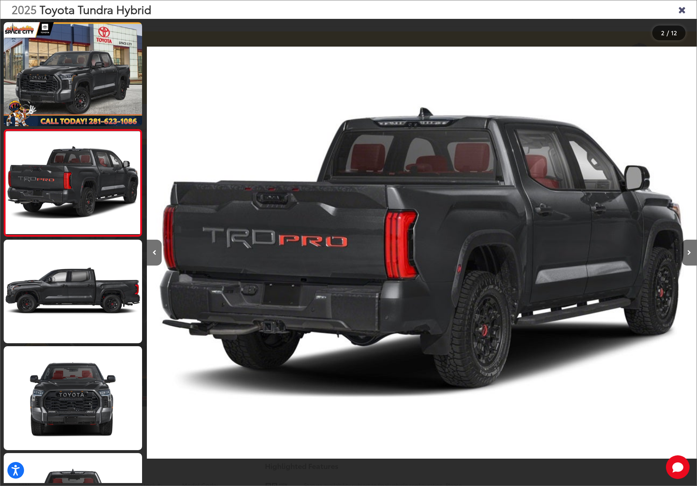
click at [685, 8] on icon "Close gallery" at bounding box center [681, 9] width 7 height 10
